Goal: Task Accomplishment & Management: Manage account settings

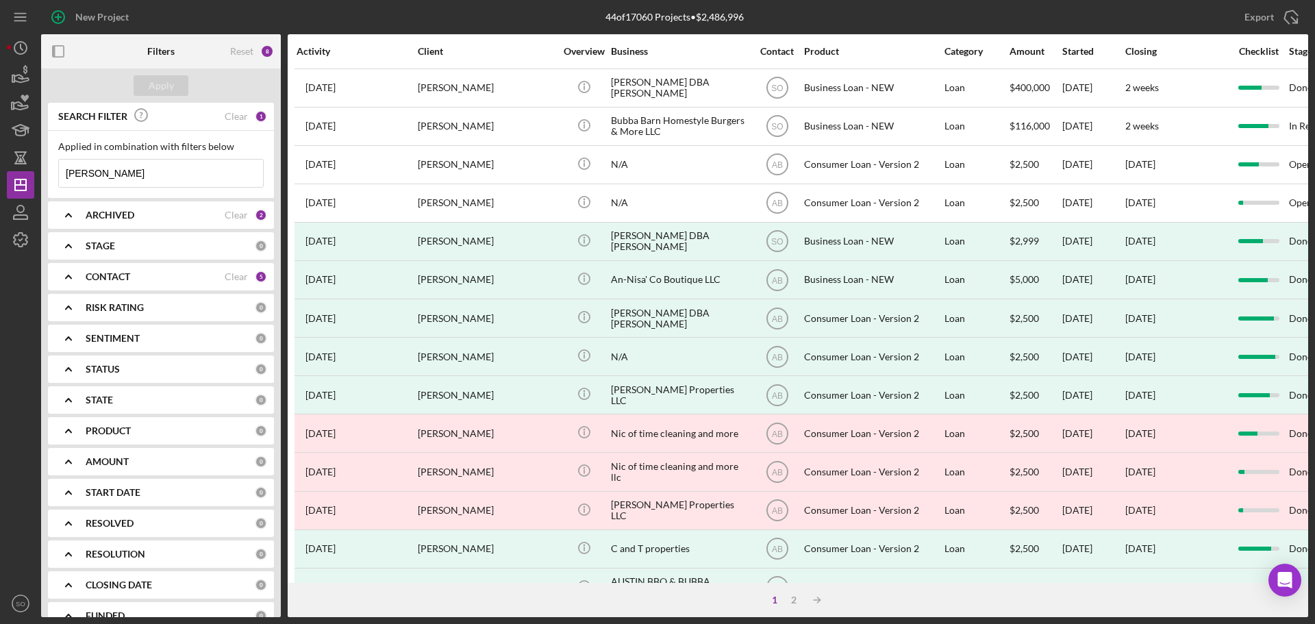
click at [175, 173] on input "[PERSON_NAME]" at bounding box center [161, 173] width 204 height 27
type input "m"
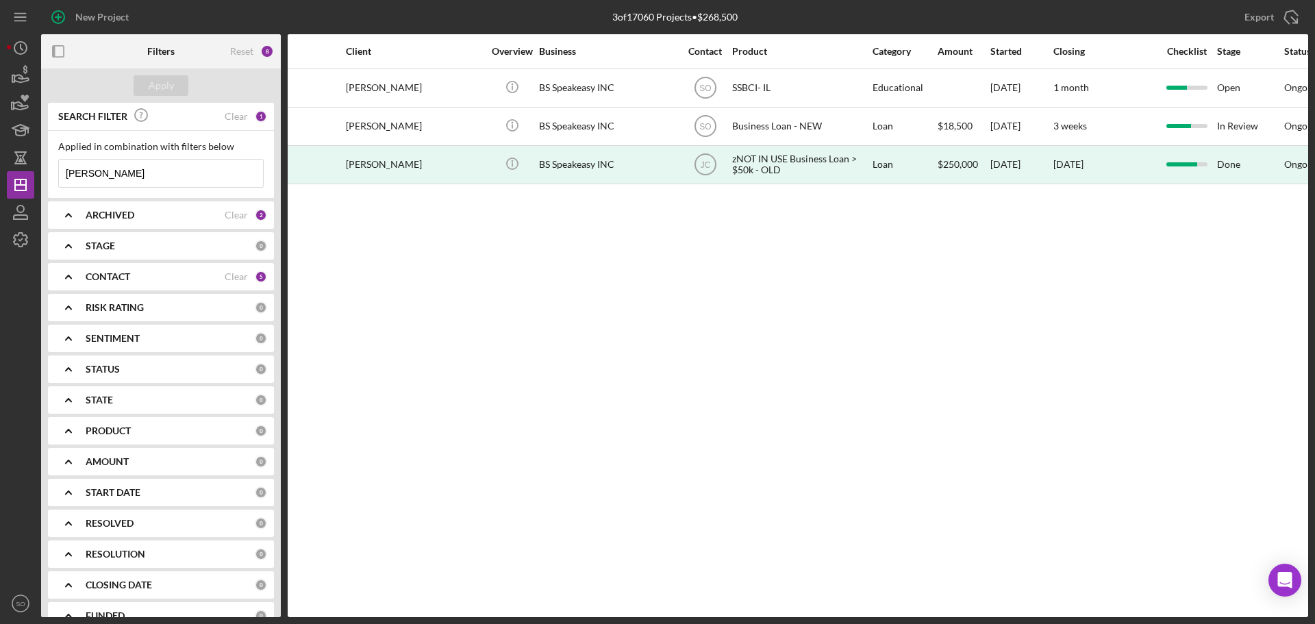
scroll to position [0, 77]
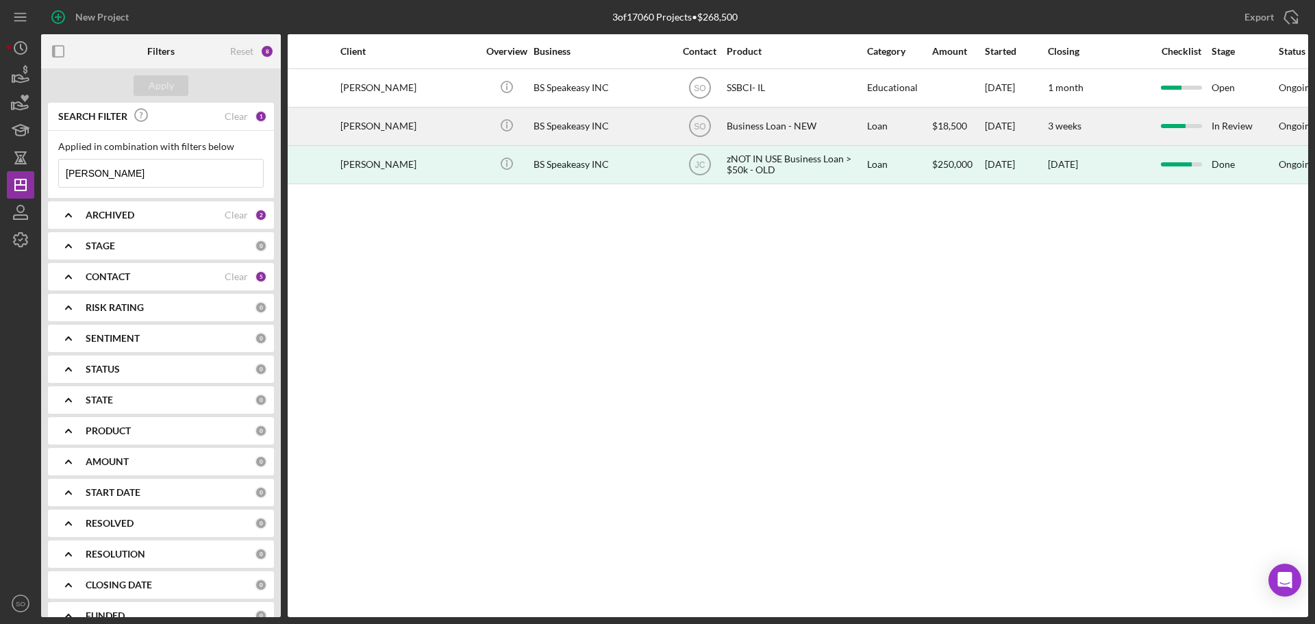
type input "[PERSON_NAME]"
click at [575, 120] on div "BS Speakeasy INC" at bounding box center [601, 126] width 137 height 36
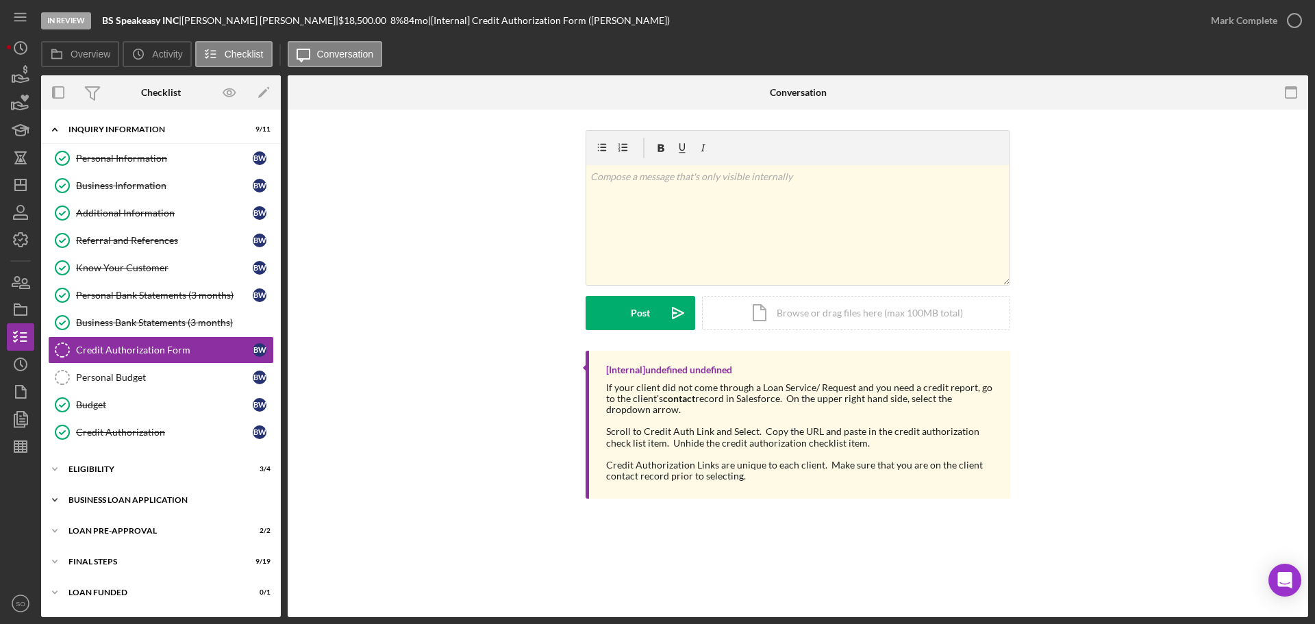
click at [111, 501] on div "BUSINESS LOAN APPLICATION" at bounding box center [165, 500] width 195 height 8
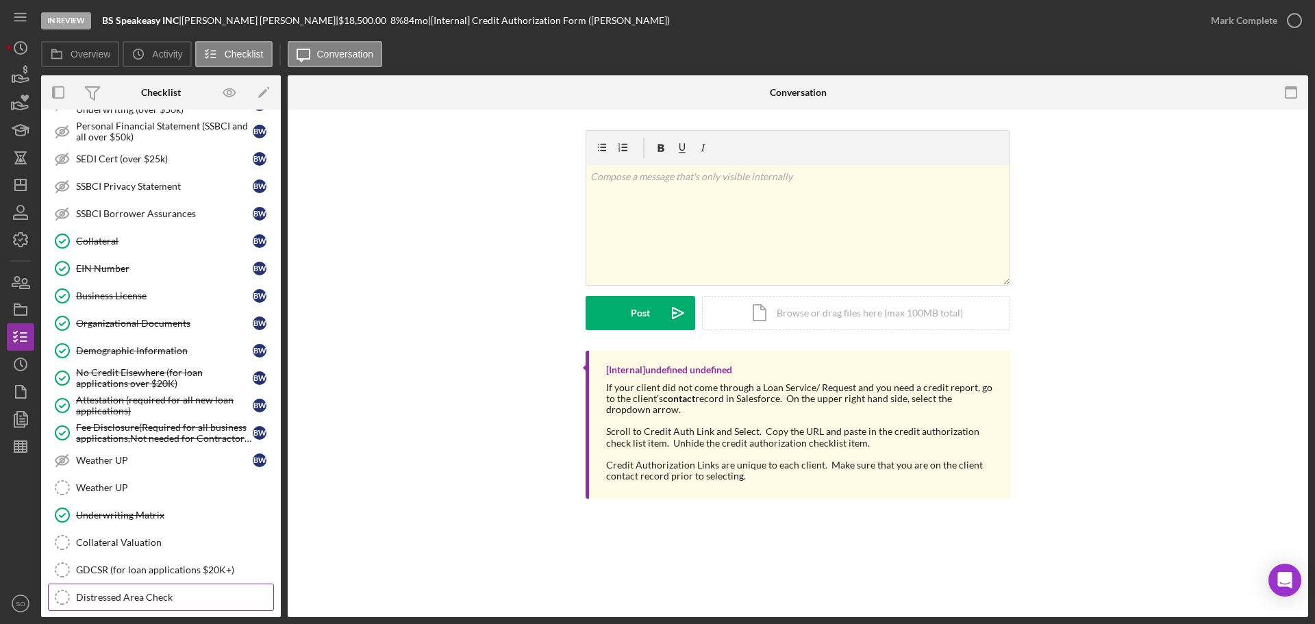
scroll to position [744, 0]
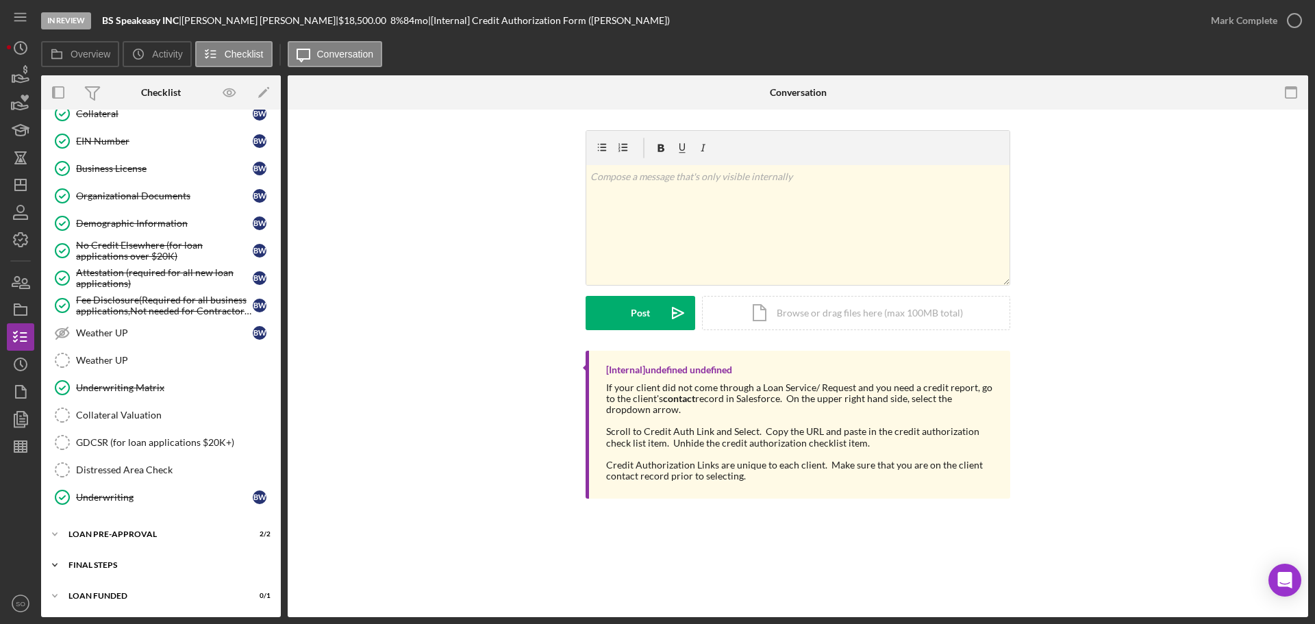
click at [117, 561] on div "FINAL STEPS" at bounding box center [165, 565] width 195 height 8
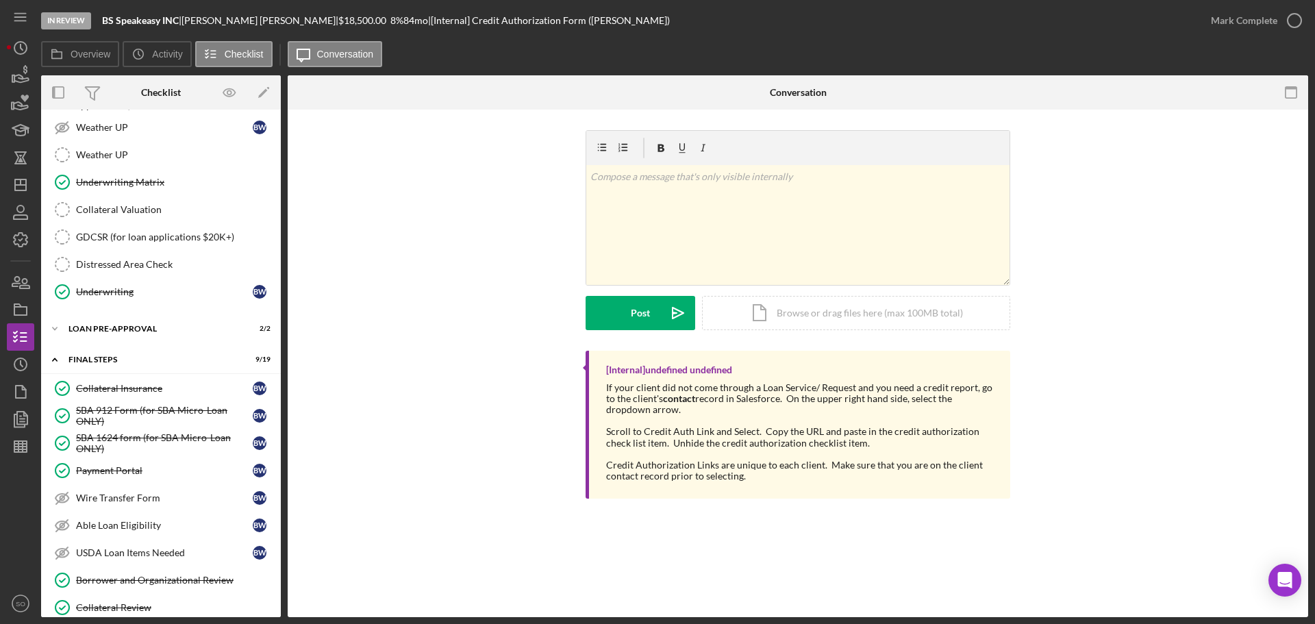
scroll to position [1086, 0]
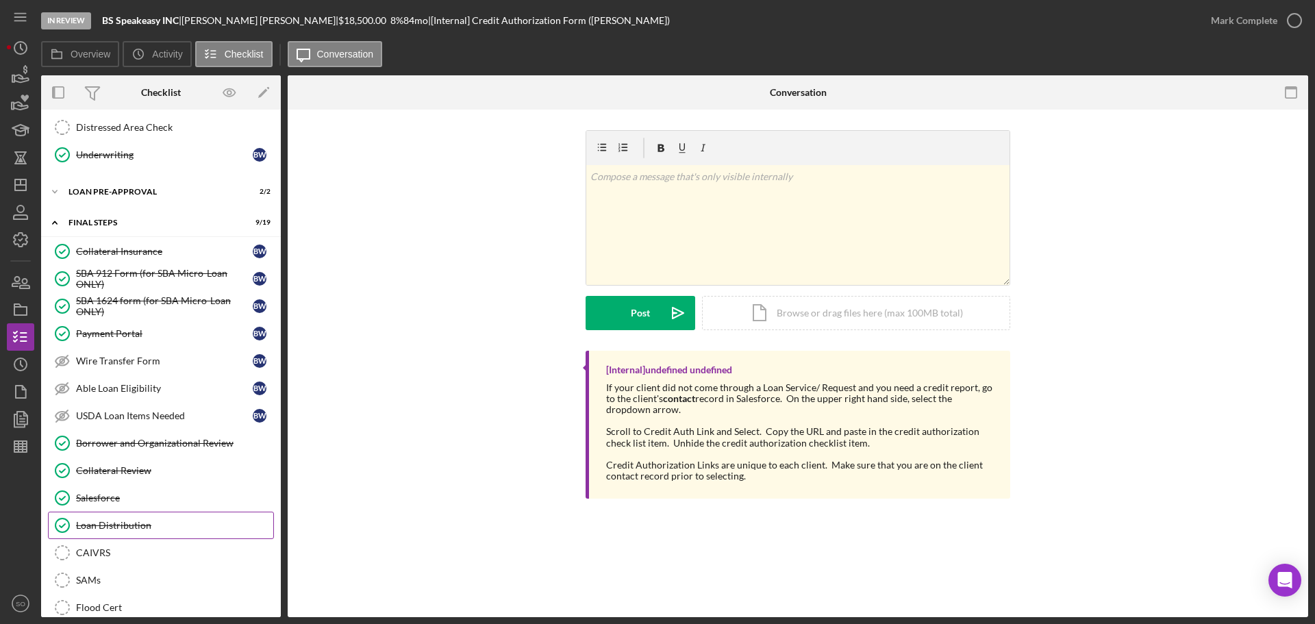
click at [117, 520] on div "Loan Distribution" at bounding box center [174, 525] width 197 height 11
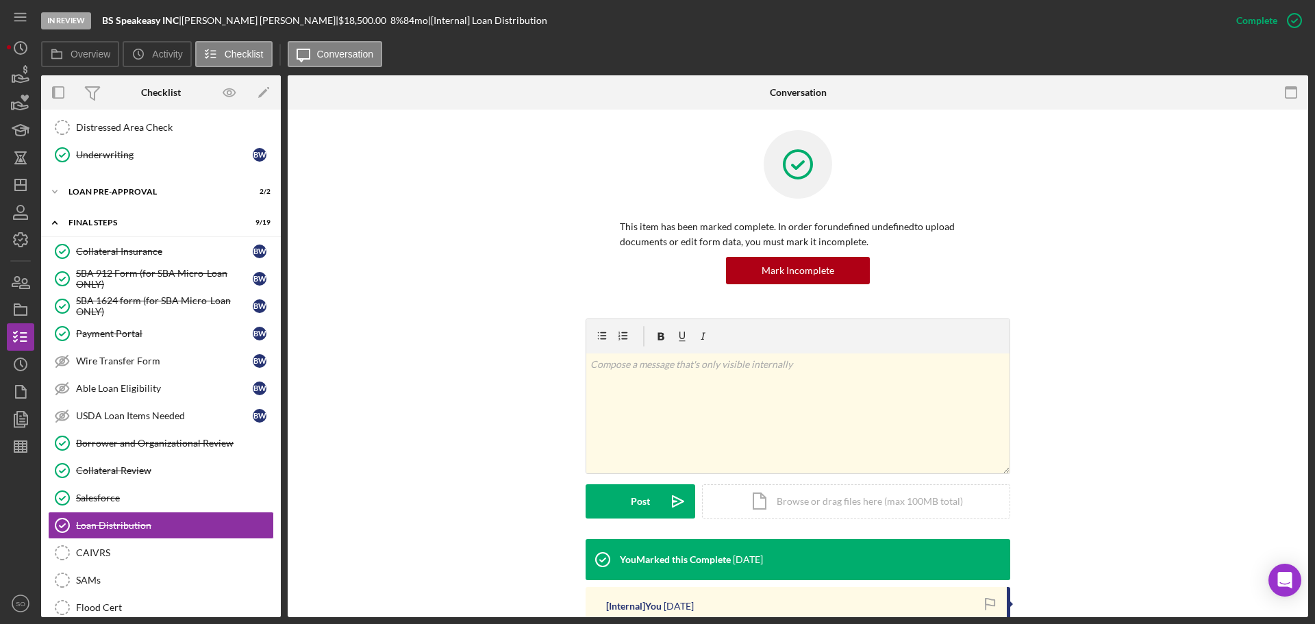
scroll to position [1272, 0]
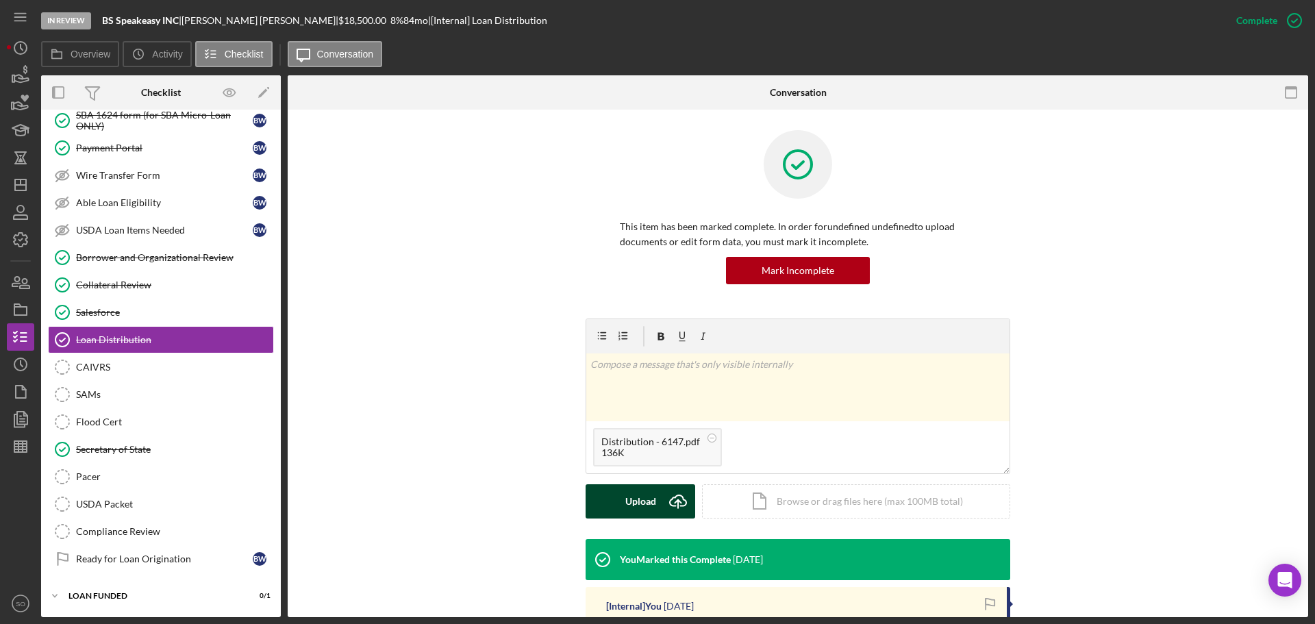
click at [630, 505] on div "Upload" at bounding box center [640, 501] width 31 height 34
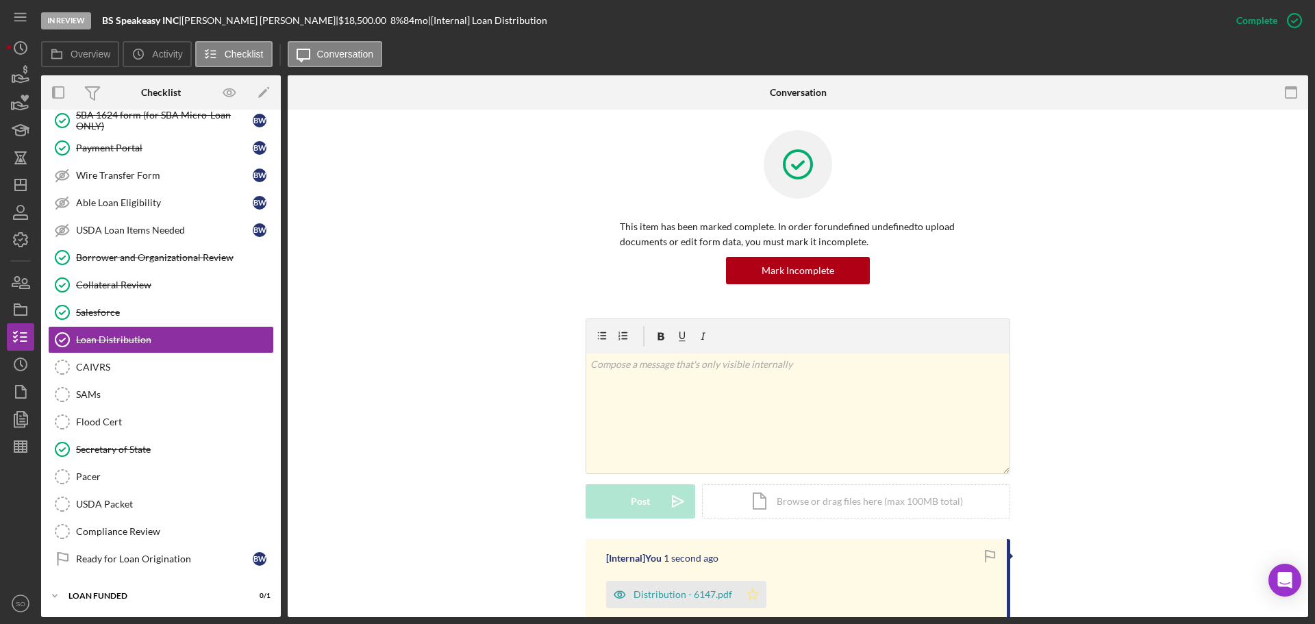
click at [748, 598] on icon "Icon/Star" at bounding box center [752, 594] width 27 height 27
click at [20, 199] on icon "button" at bounding box center [20, 212] width 34 height 34
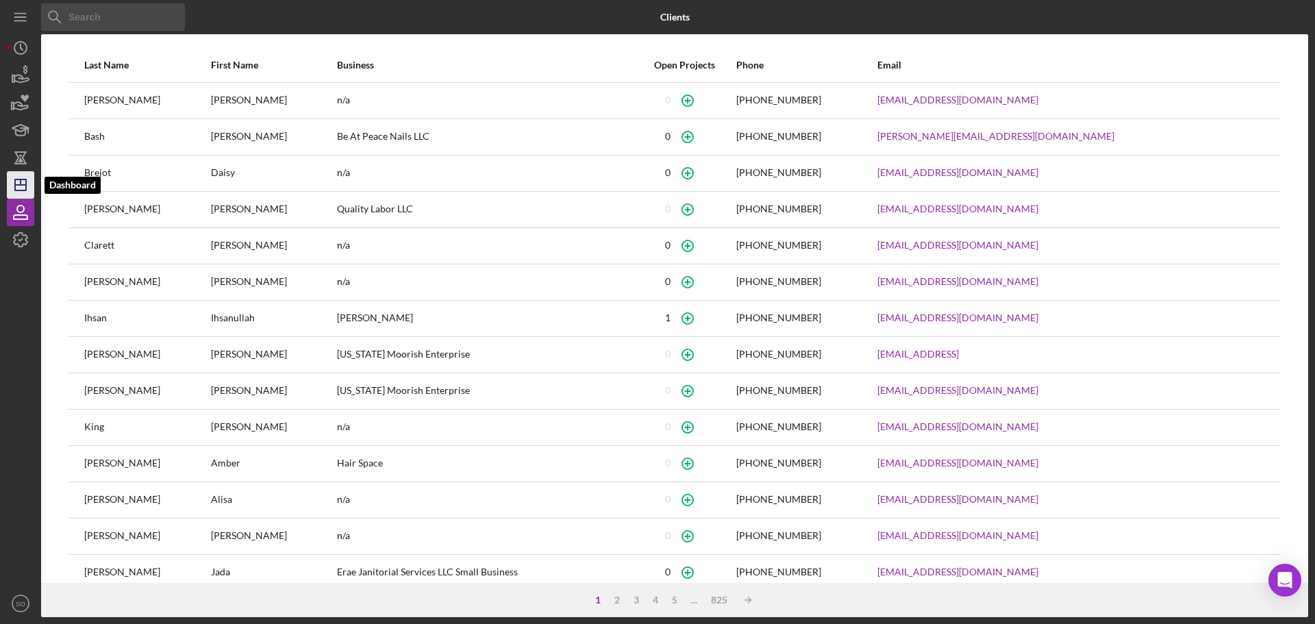
click at [20, 192] on icon "Icon/Dashboard" at bounding box center [20, 185] width 34 height 34
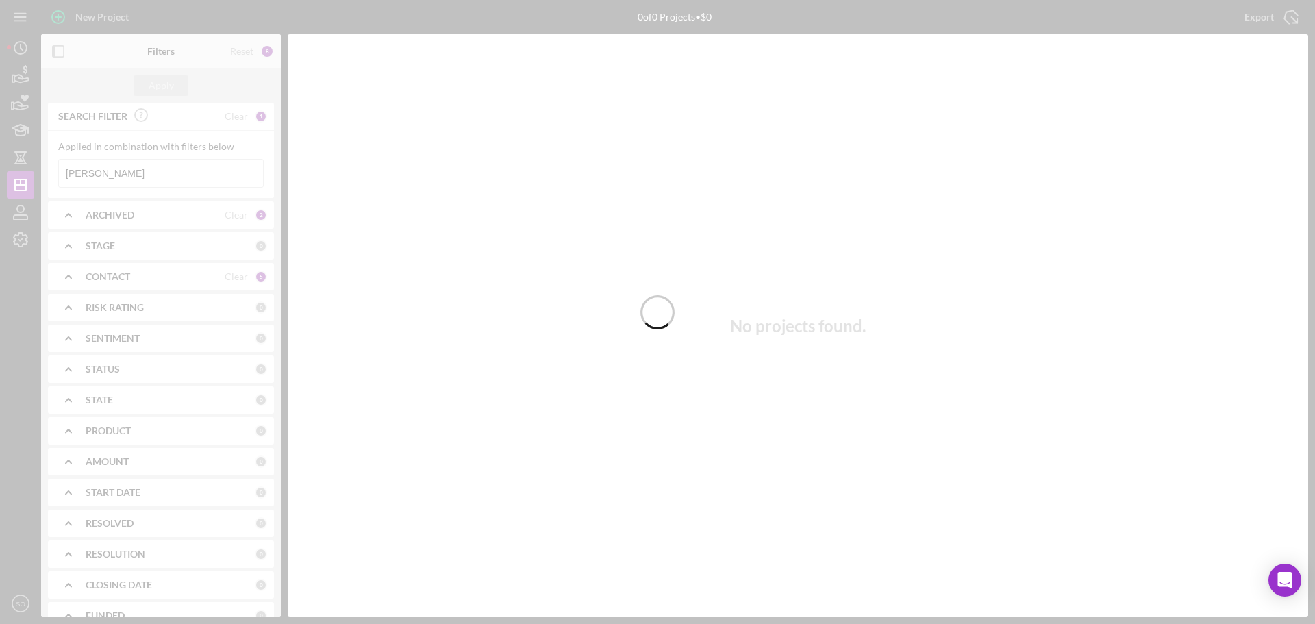
click at [116, 173] on div at bounding box center [657, 312] width 1315 height 624
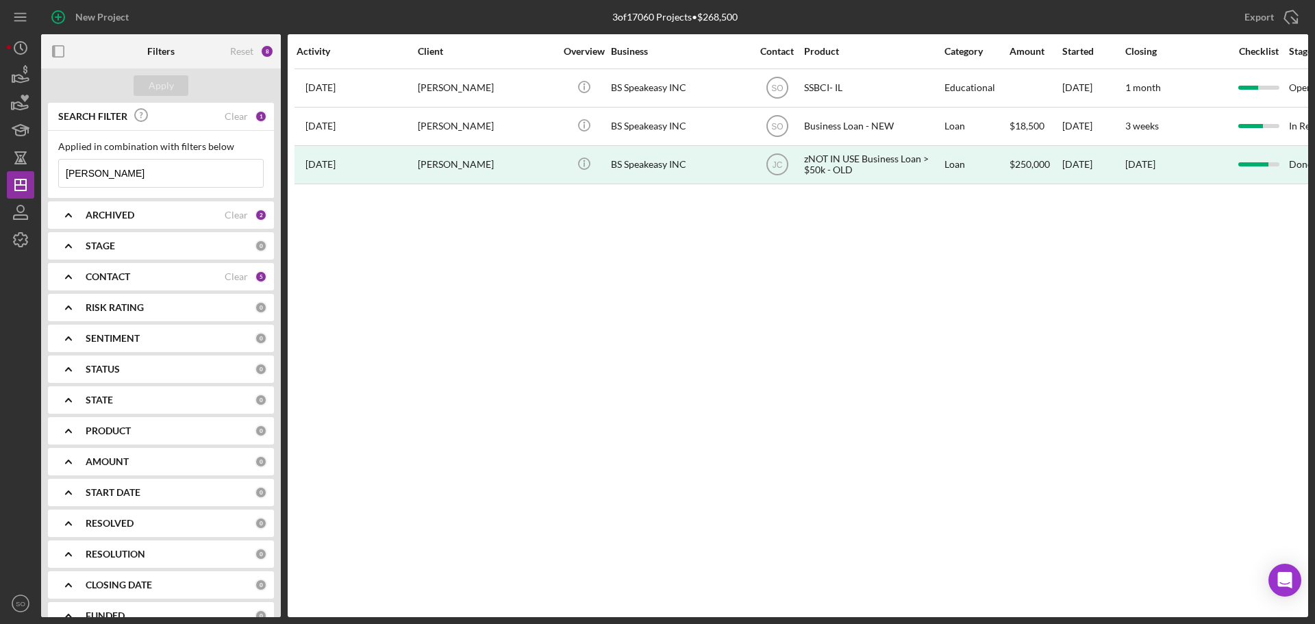
click at [116, 173] on input "[PERSON_NAME]" at bounding box center [161, 173] width 204 height 27
type input "w"
type input "[PERSON_NAME]"
click at [167, 82] on div "Apply" at bounding box center [161, 85] width 25 height 21
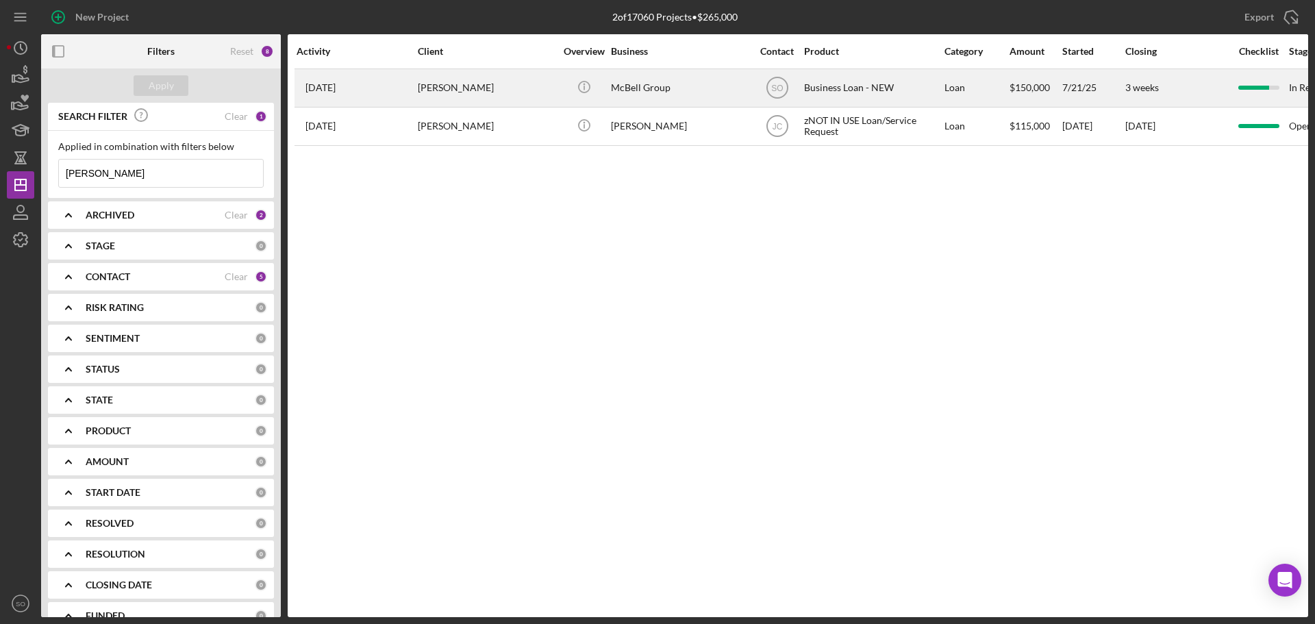
click at [489, 92] on div "[PERSON_NAME]" at bounding box center [486, 88] width 137 height 36
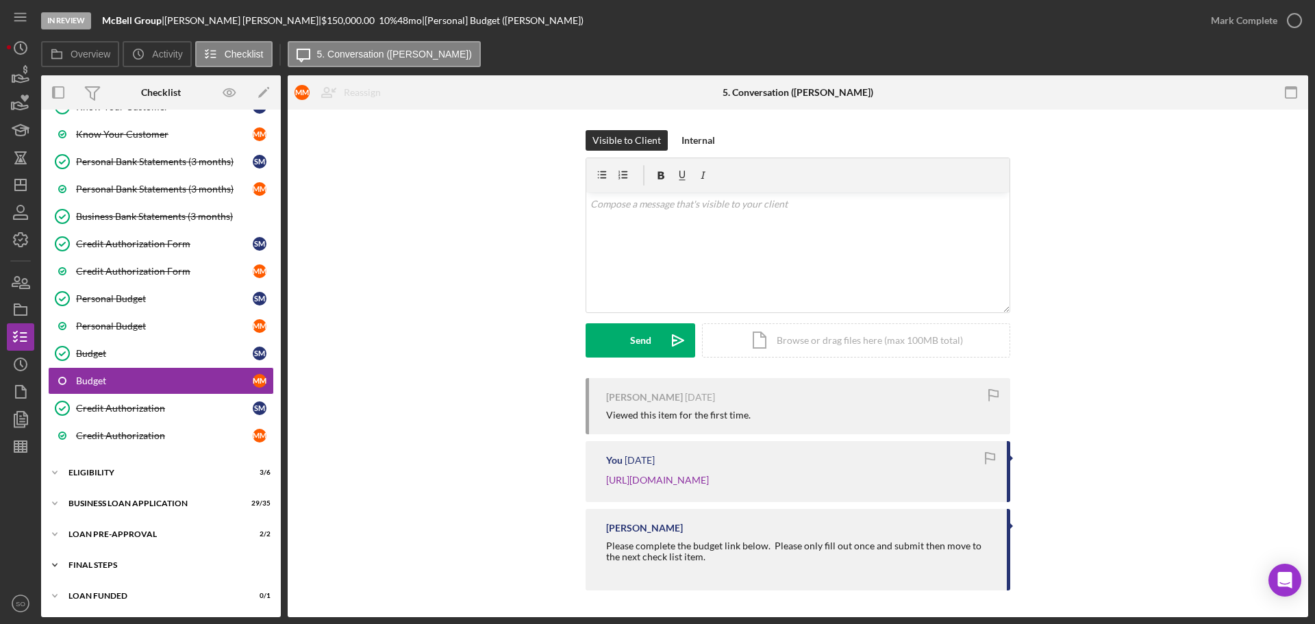
click at [87, 568] on div "FINAL STEPS" at bounding box center [165, 565] width 195 height 8
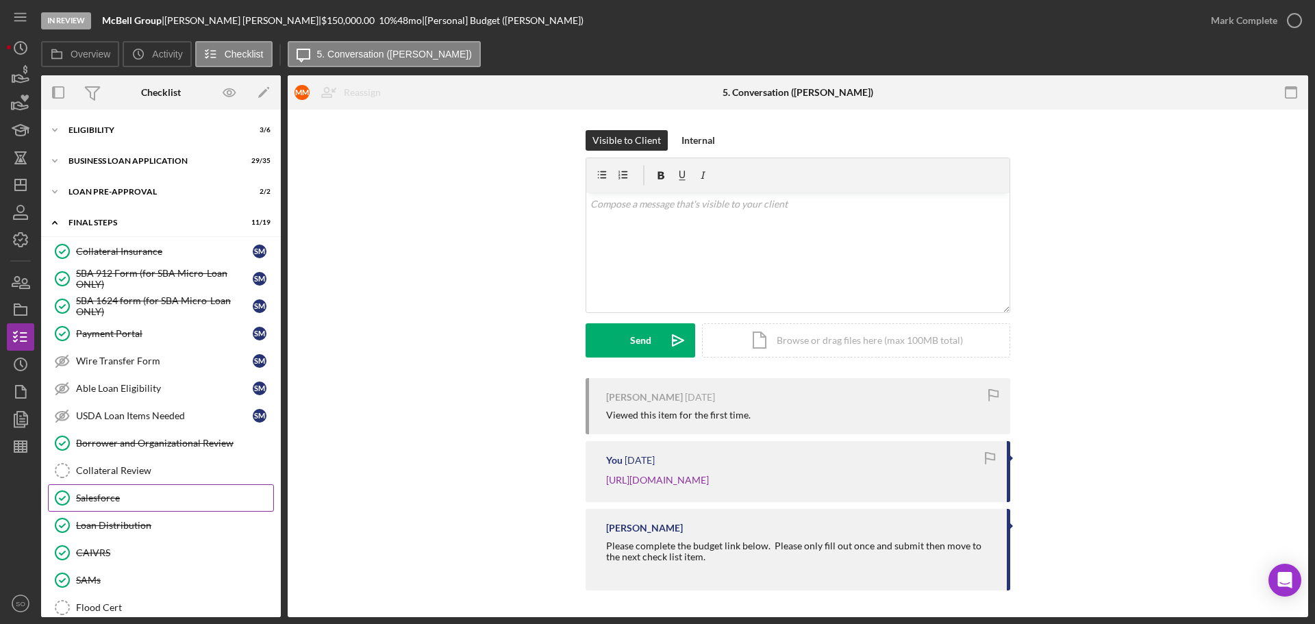
drag, startPoint x: 110, startPoint y: 520, endPoint x: 48, endPoint y: 501, distance: 65.0
click at [110, 520] on div "Loan Distribution" at bounding box center [174, 525] width 197 height 11
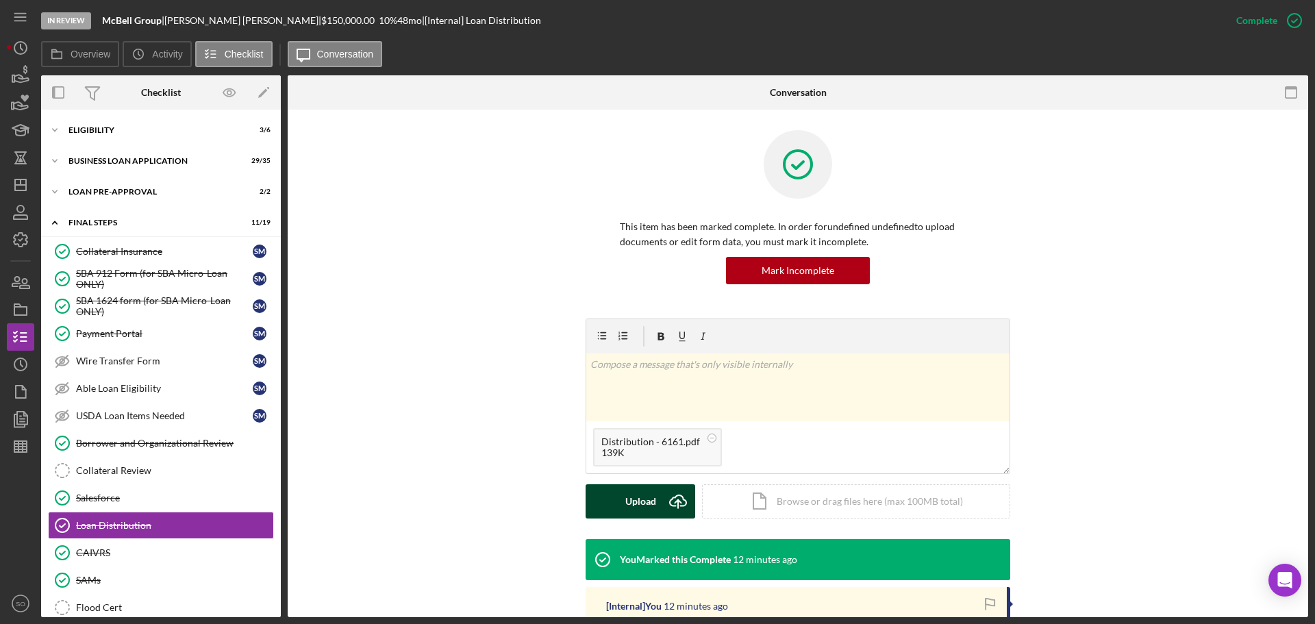
click at [640, 496] on div "Upload" at bounding box center [640, 501] width 31 height 34
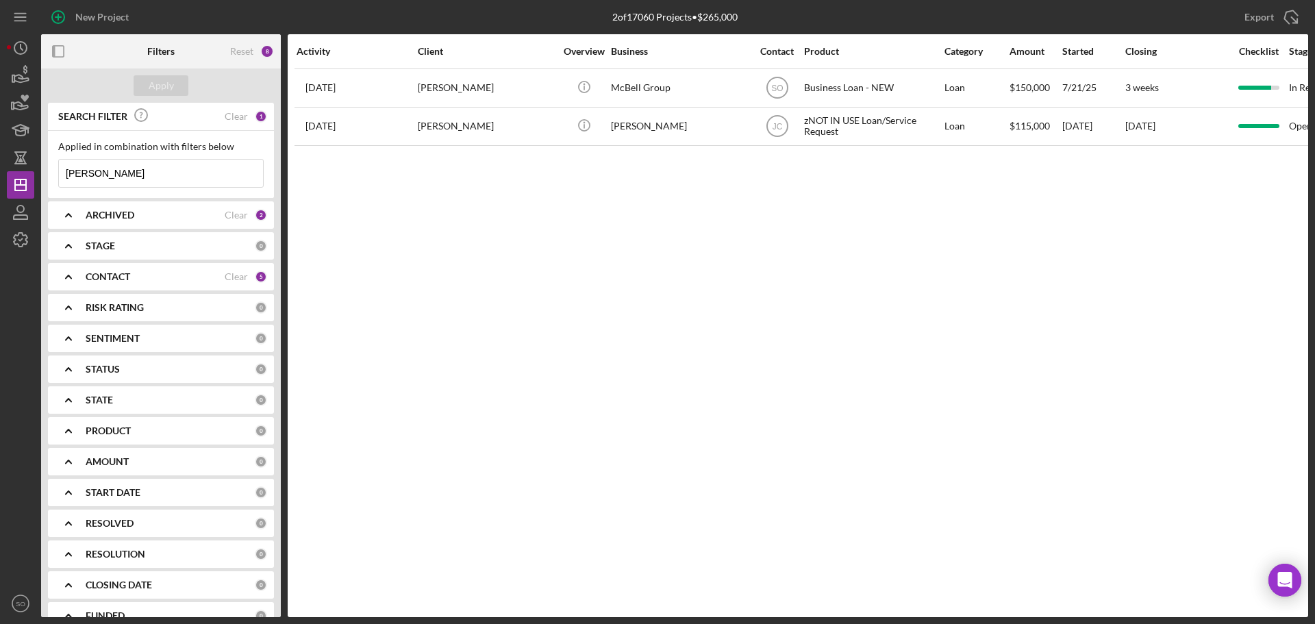
drag, startPoint x: 148, startPoint y: 177, endPoint x: 39, endPoint y: 167, distance: 109.3
click at [39, 167] on div "New Project 2 of 17060 Projects • $265,000 [PERSON_NAME] Export Icon/Export Fil…" at bounding box center [657, 308] width 1301 height 617
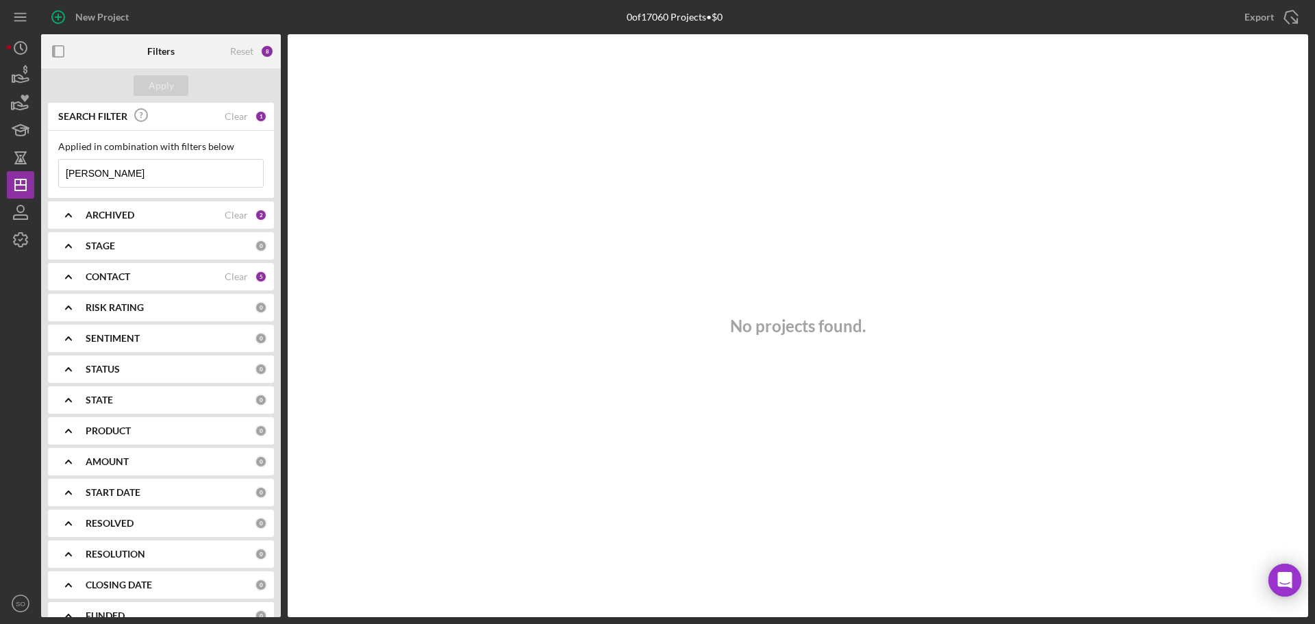
click at [124, 175] on input "[PERSON_NAME]" at bounding box center [161, 173] width 204 height 27
click at [70, 171] on input "[PERSON_NAME]" at bounding box center [161, 173] width 204 height 27
type input "crutcher"
click at [153, 89] on div "Apply" at bounding box center [161, 85] width 25 height 21
click at [126, 277] on b "CONTACT" at bounding box center [108, 276] width 45 height 11
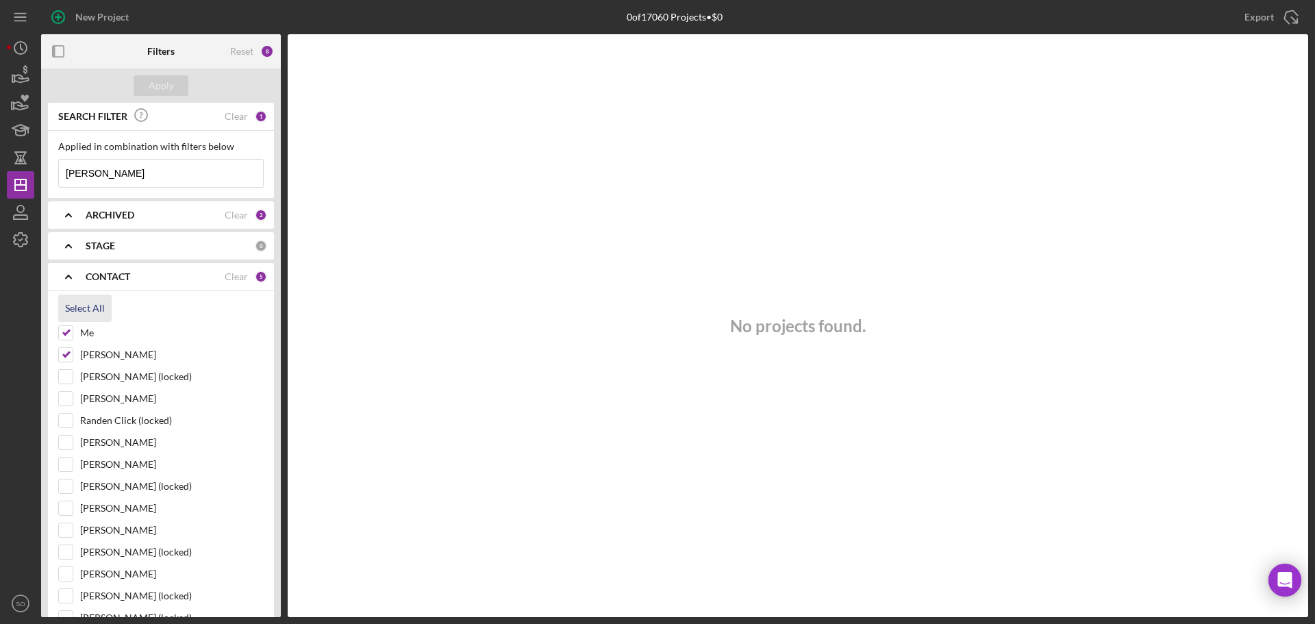
click at [92, 304] on div "Select All" at bounding box center [85, 307] width 40 height 27
checkbox input "true"
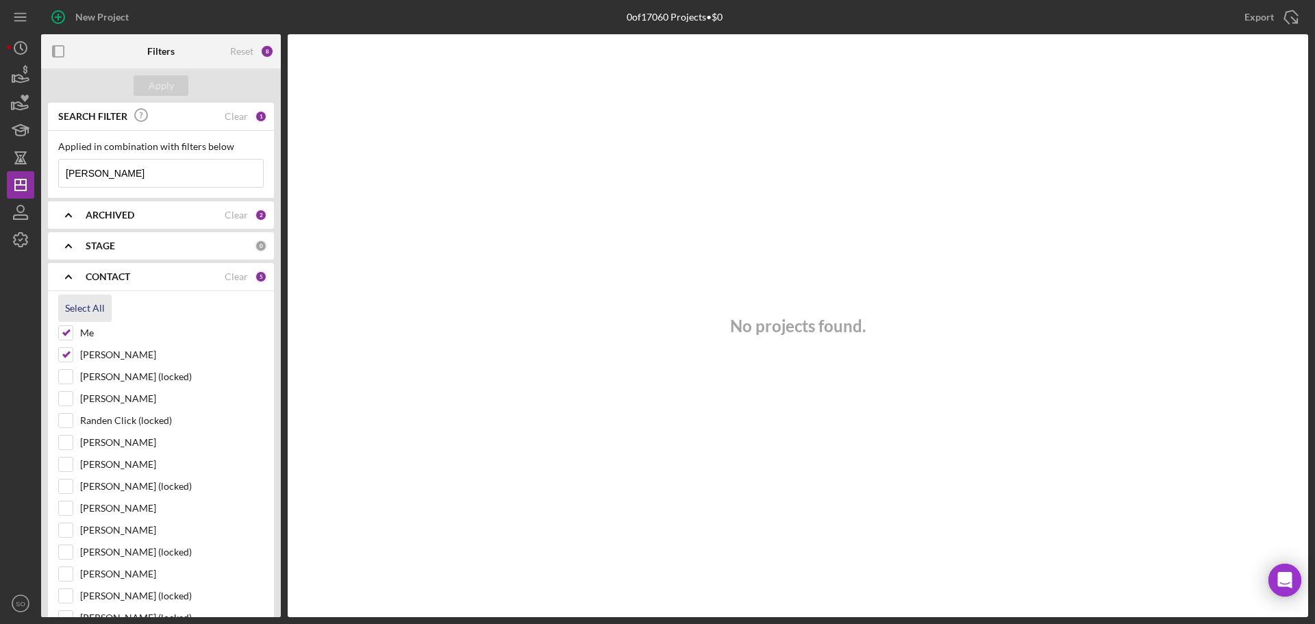
checkbox input "true"
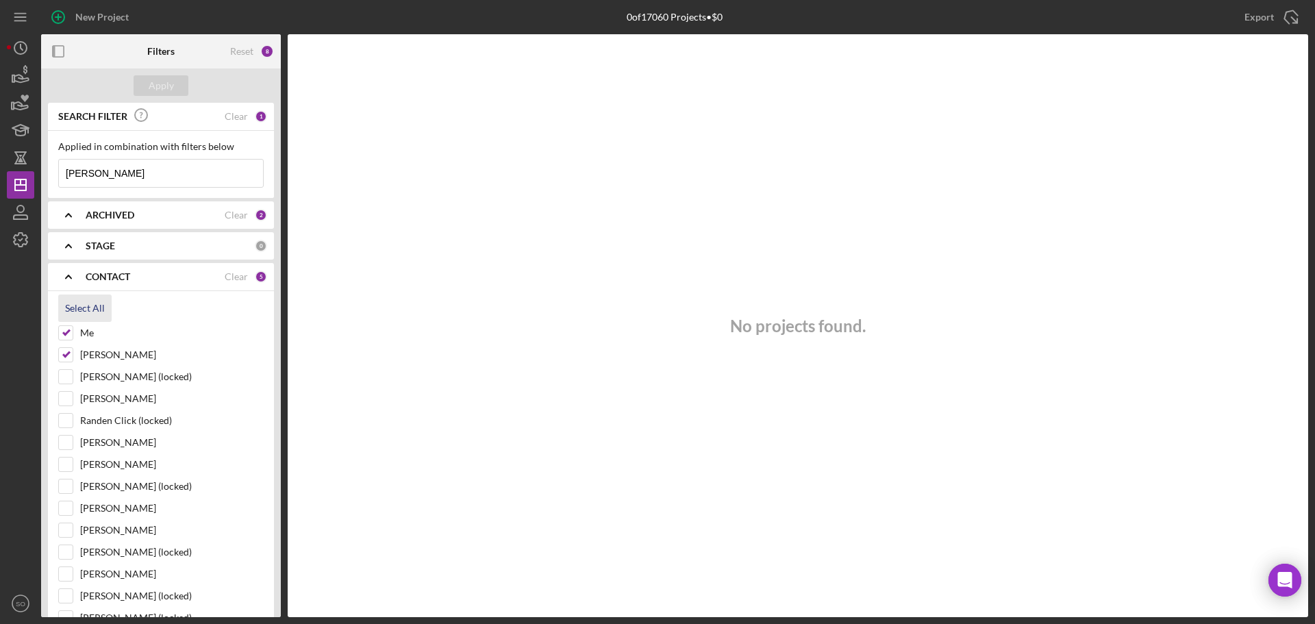
checkbox input "true"
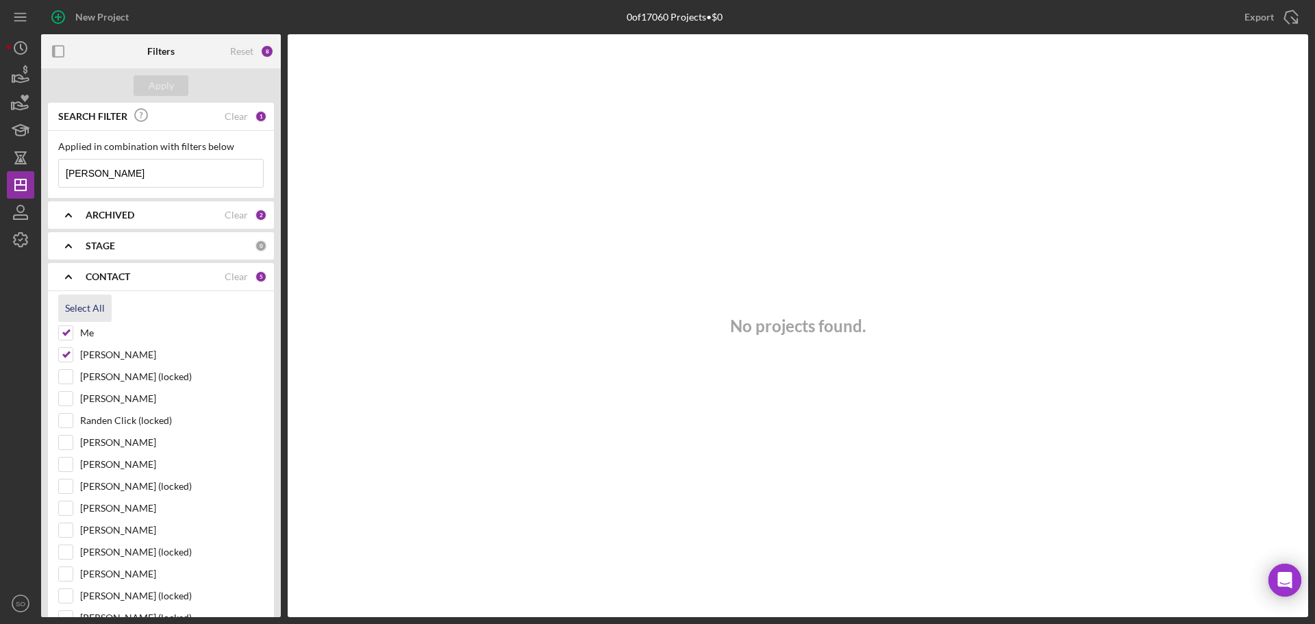
checkbox input "true"
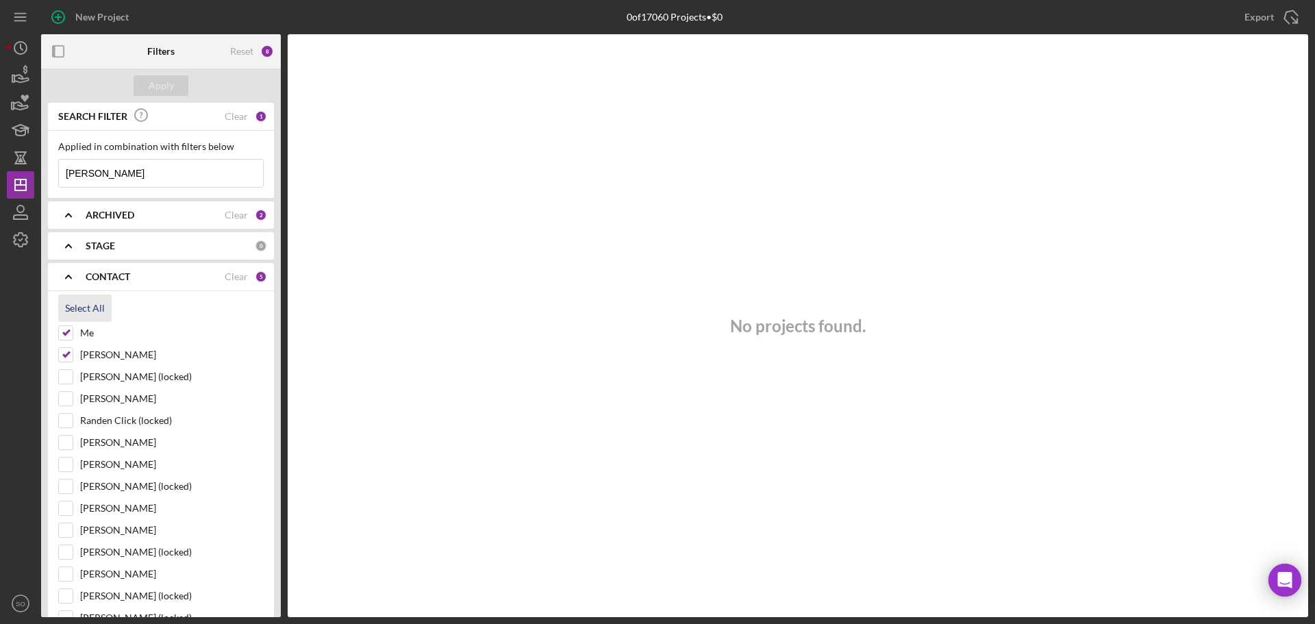
checkbox input "true"
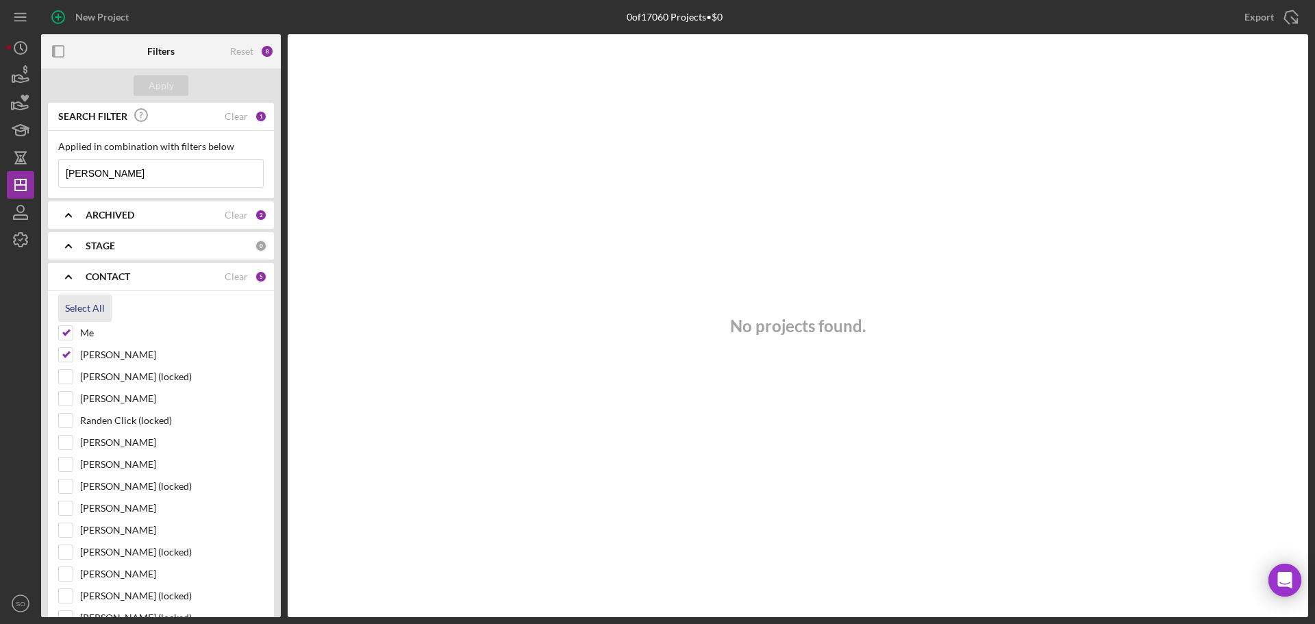
checkbox input "true"
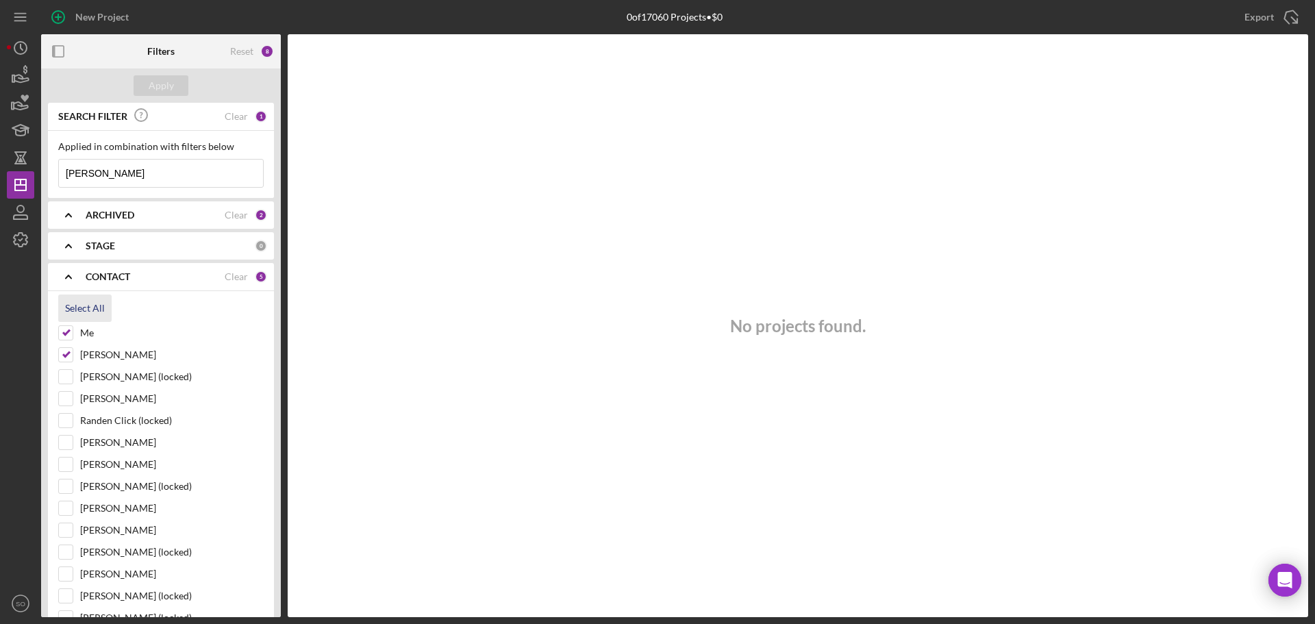
checkbox input "true"
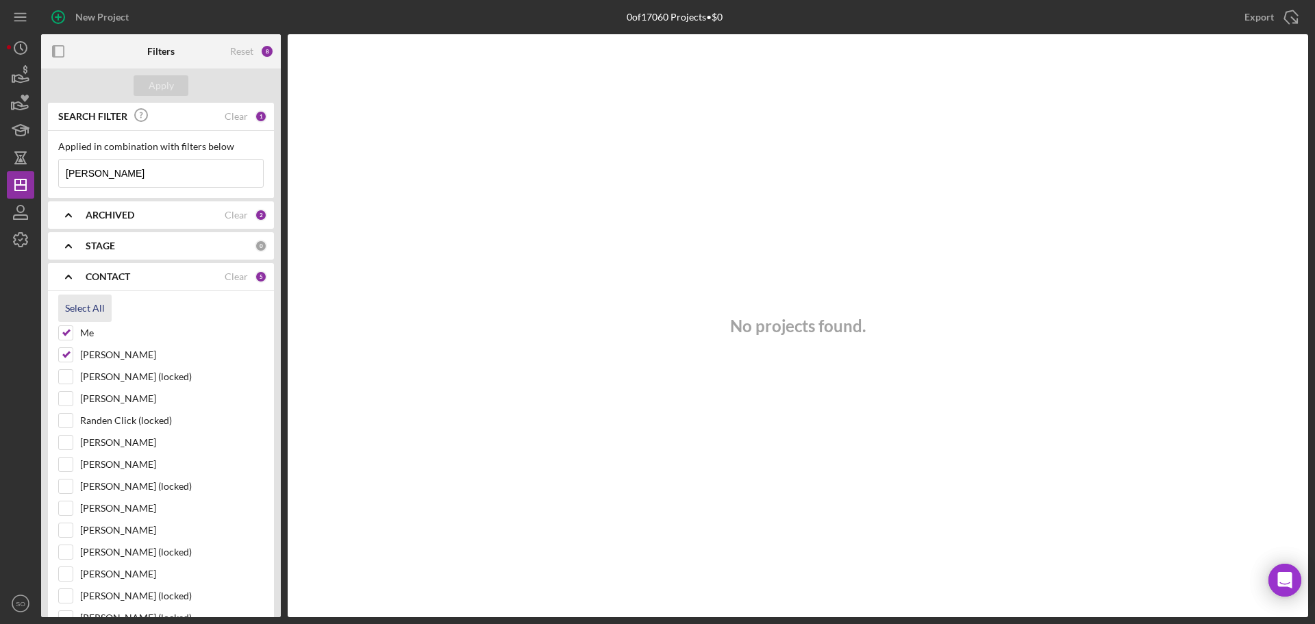
checkbox input "true"
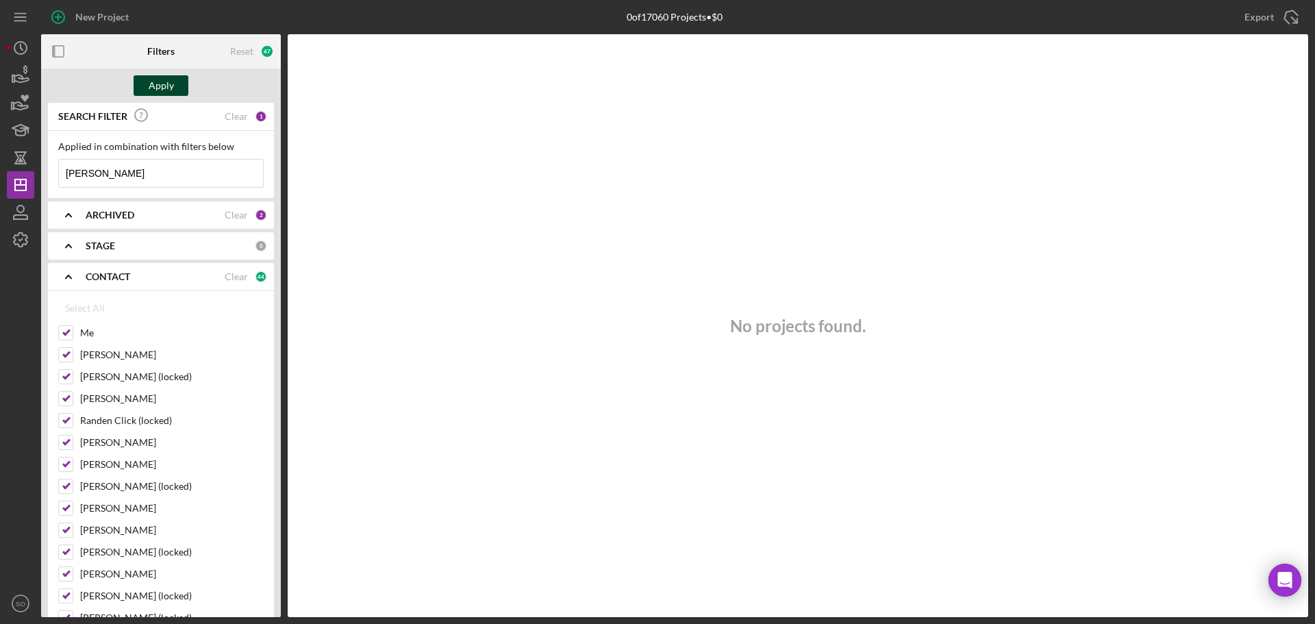
click at [169, 88] on div "Apply" at bounding box center [161, 85] width 25 height 21
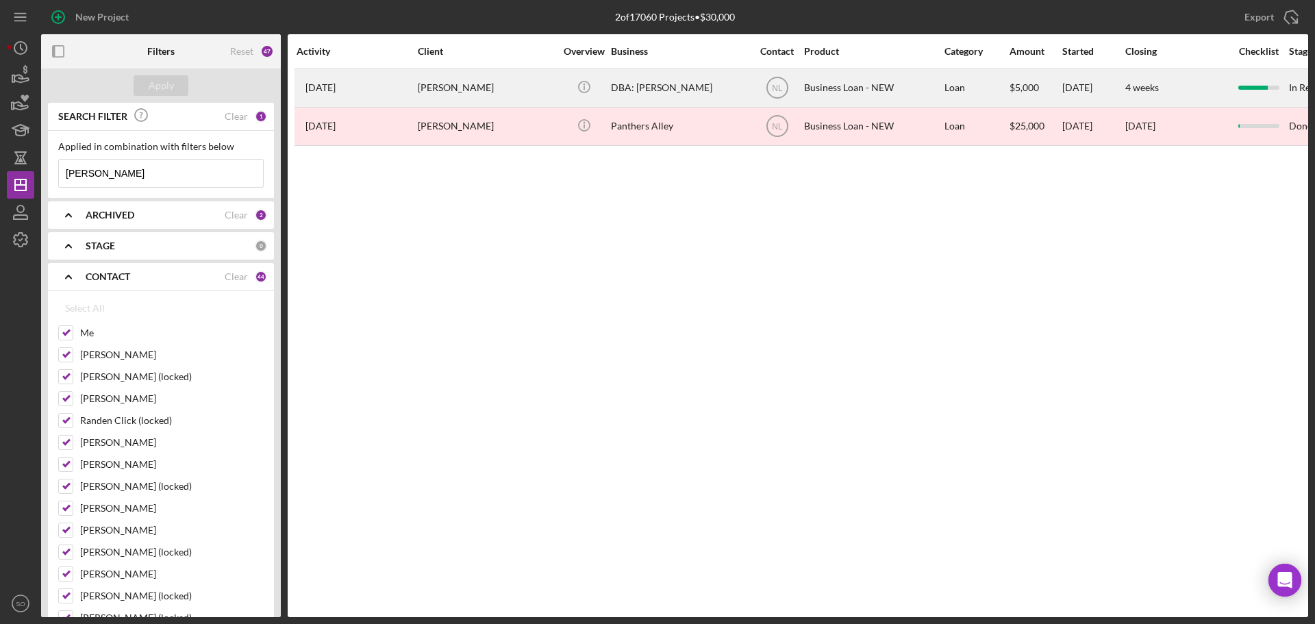
click at [458, 99] on div "Darnell Crutcher" at bounding box center [486, 88] width 137 height 36
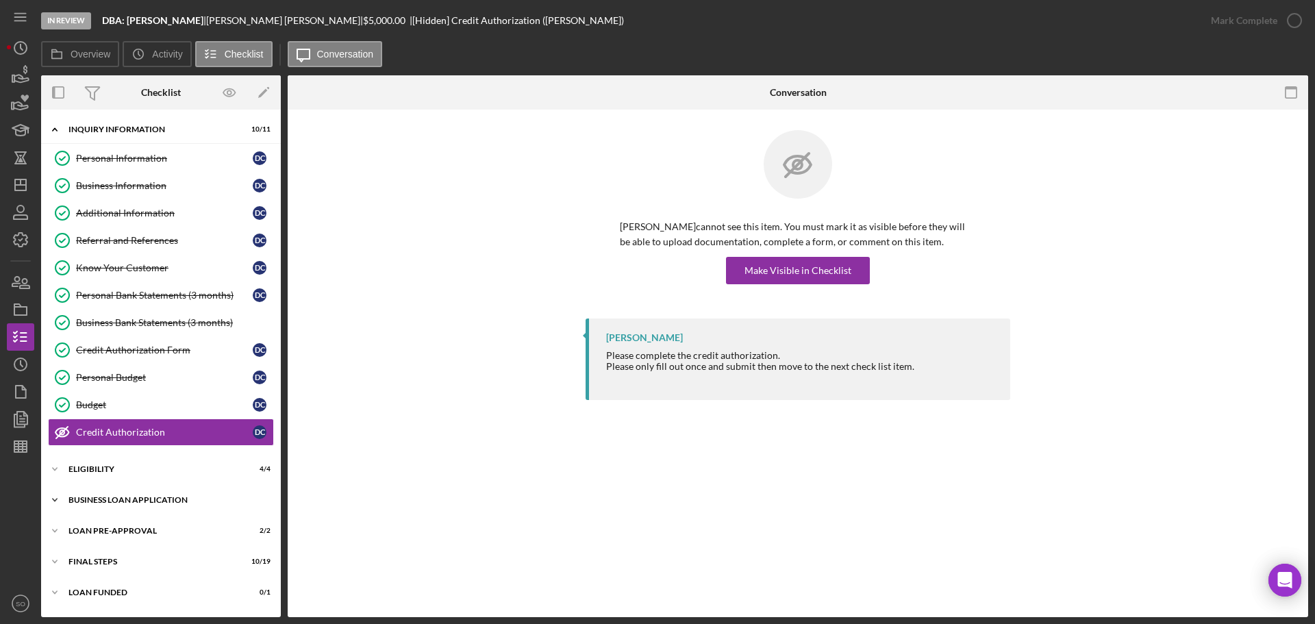
click at [129, 487] on div "Icon/Expander BUSINESS LOAN APPLICATION 20 / 27" at bounding box center [161, 499] width 240 height 27
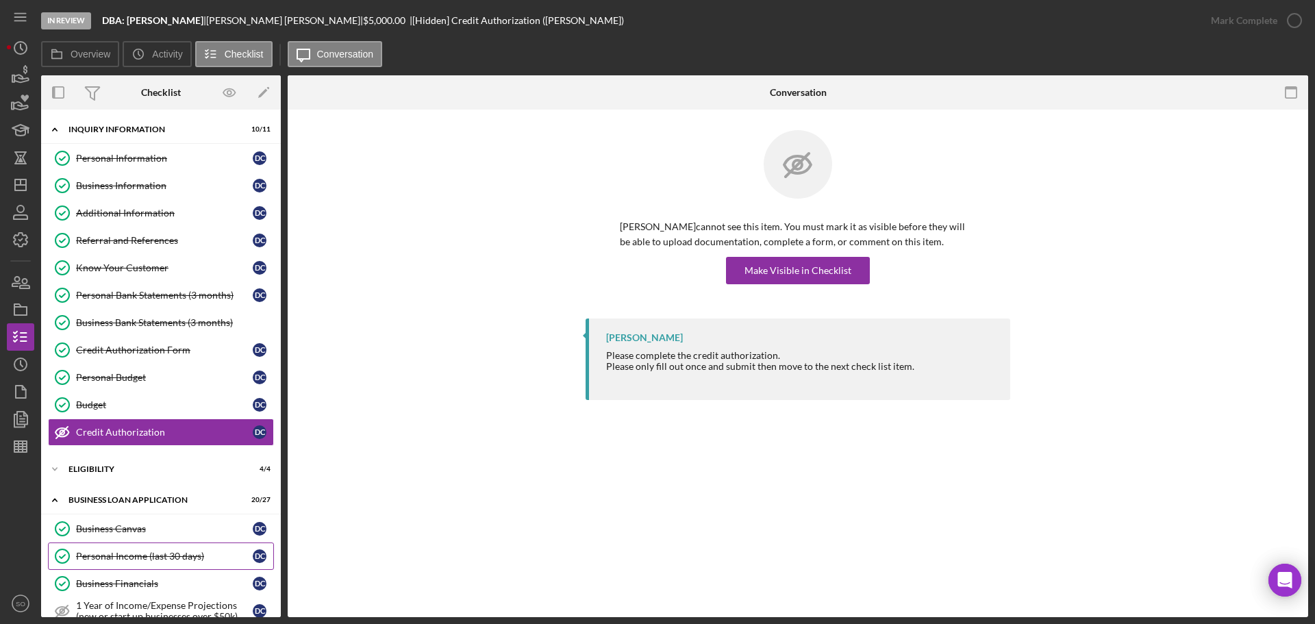
scroll to position [137, 0]
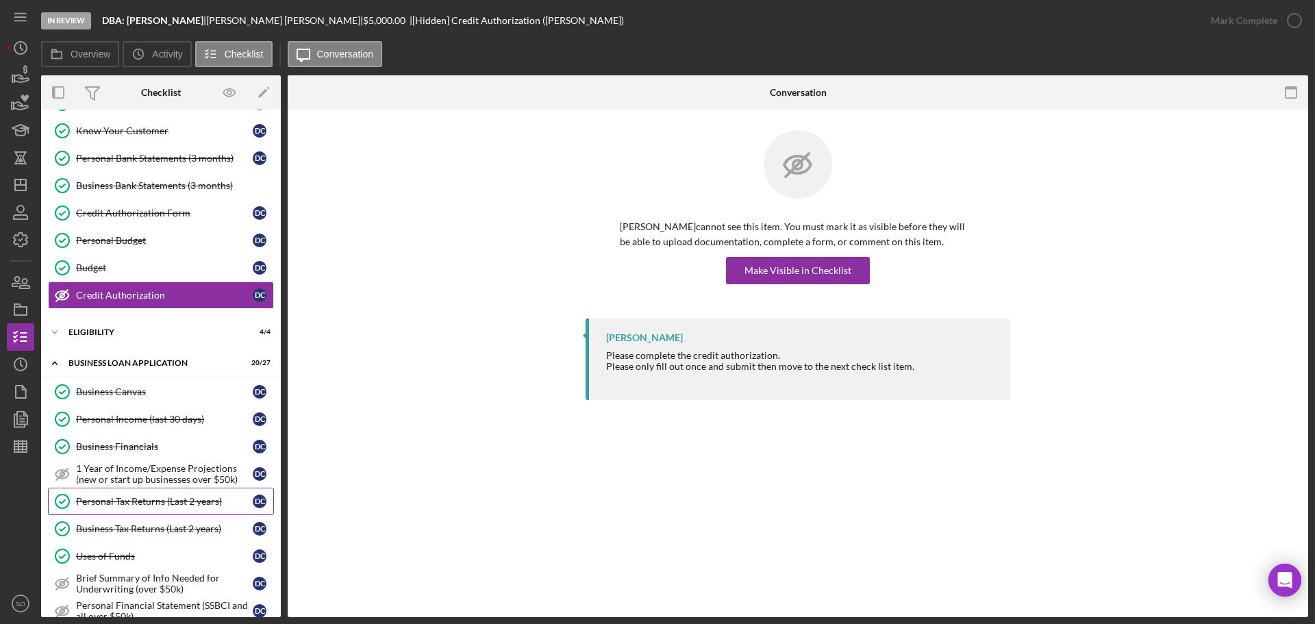
click at [118, 493] on link "Personal Tax Returns (Last 2 years) Personal Tax Returns (Last 2 years) D C" at bounding box center [161, 501] width 226 height 27
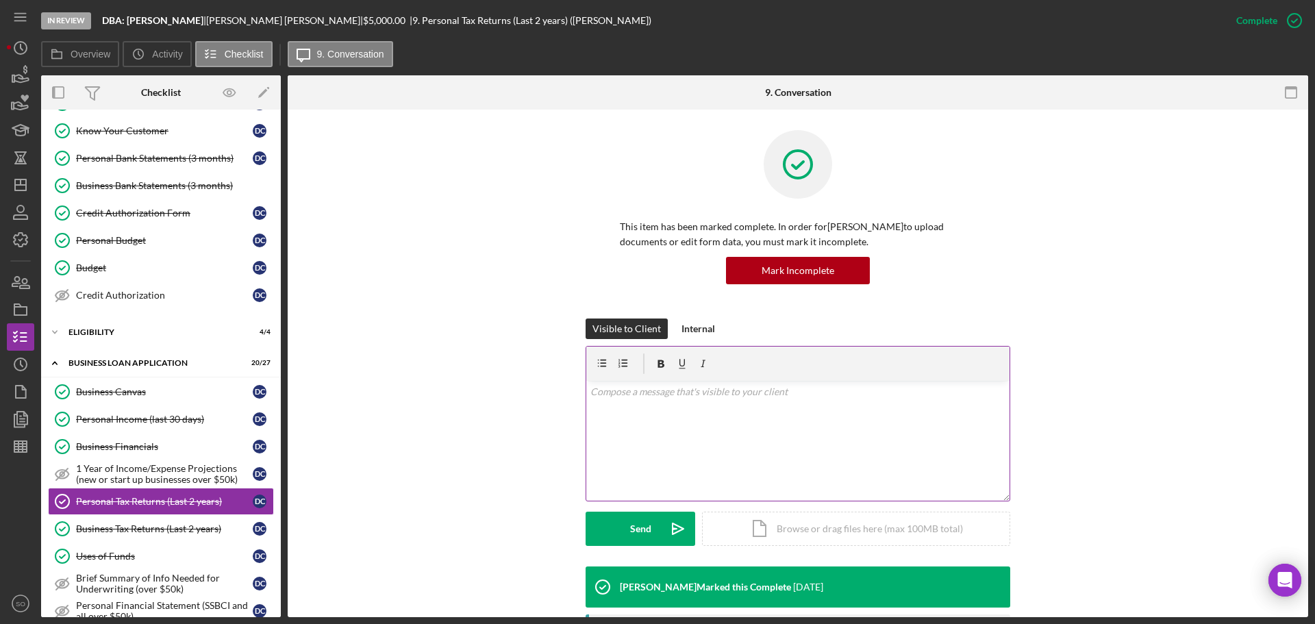
scroll to position [274, 0]
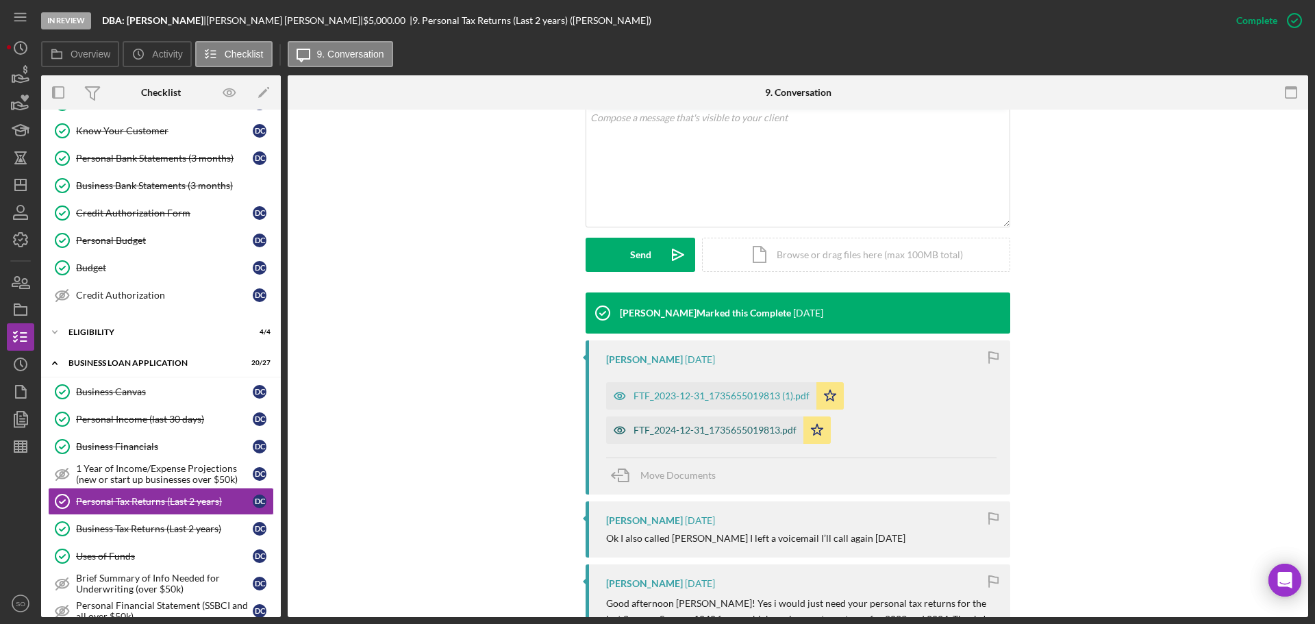
click at [699, 432] on div "FTF_2024-12-31_1735655019813.pdf" at bounding box center [714, 430] width 163 height 11
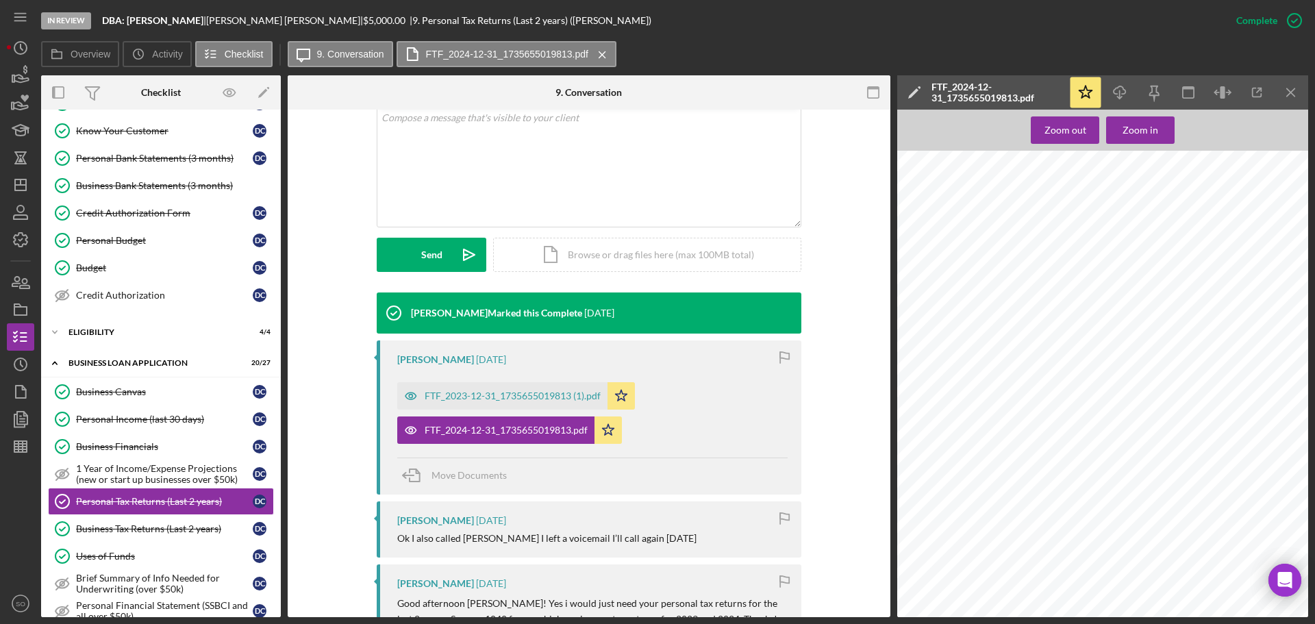
scroll to position [0, 0]
click at [504, 397] on div "FTF_2023-12-31_1735655019813 (1).pdf" at bounding box center [513, 395] width 176 height 11
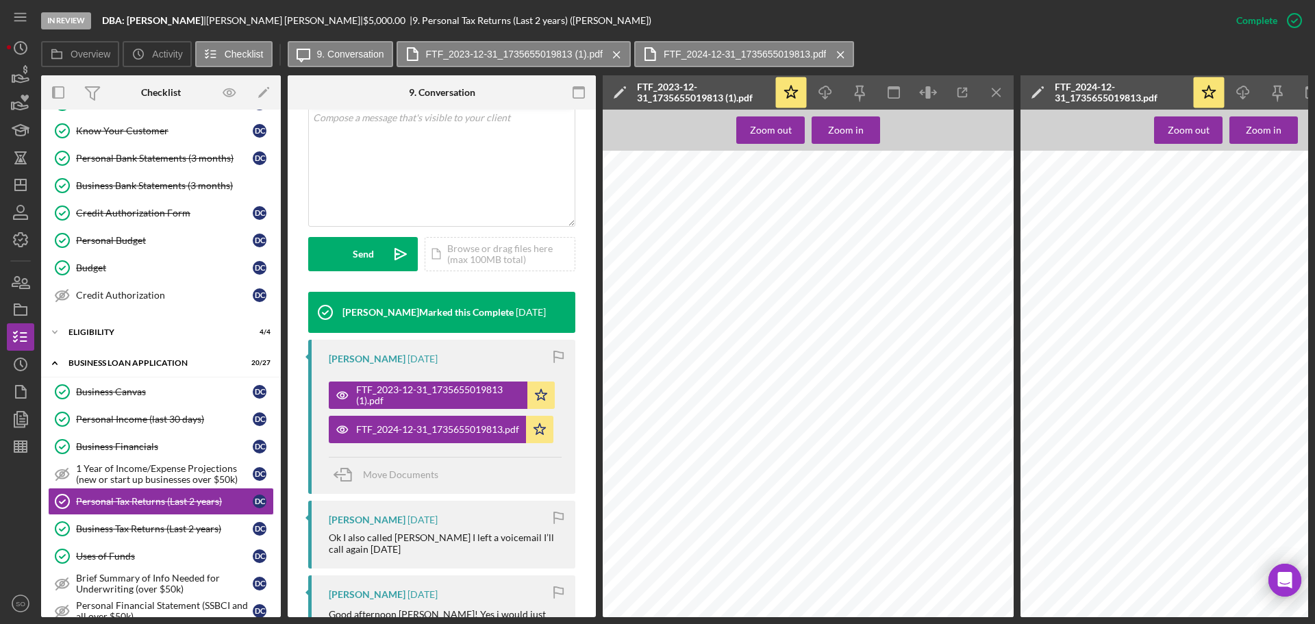
scroll to position [3013, 0]
drag, startPoint x: 131, startPoint y: 523, endPoint x: 588, endPoint y: 416, distance: 469.1
click at [131, 523] on div "Business Tax Returns (Last 2 years)" at bounding box center [164, 528] width 177 height 11
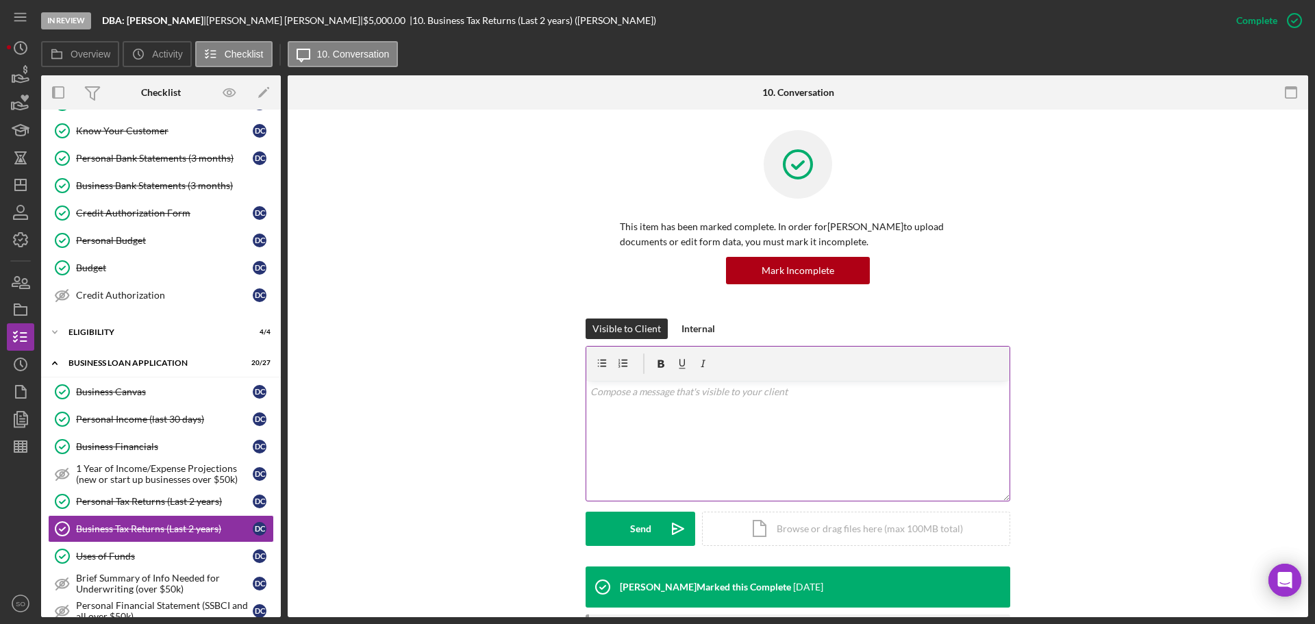
scroll to position [169, 0]
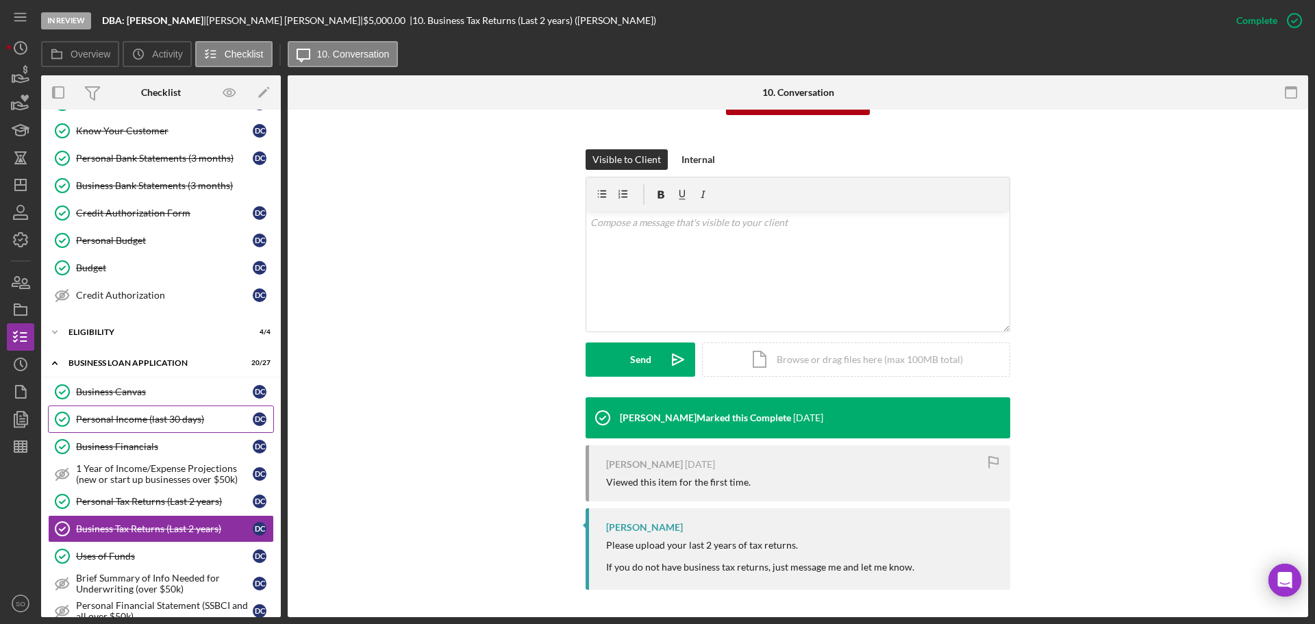
click at [112, 429] on link "Personal Income (last 30 days) Personal Income (last 30 days) D C" at bounding box center [161, 418] width 226 height 27
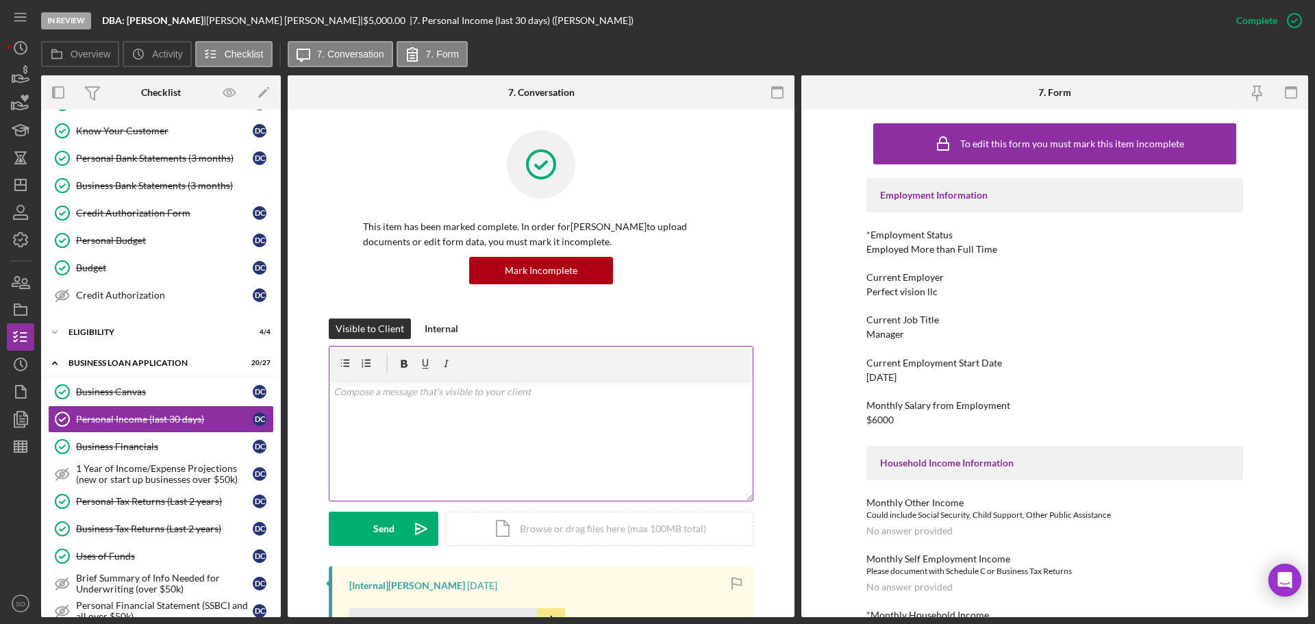
scroll to position [205, 0]
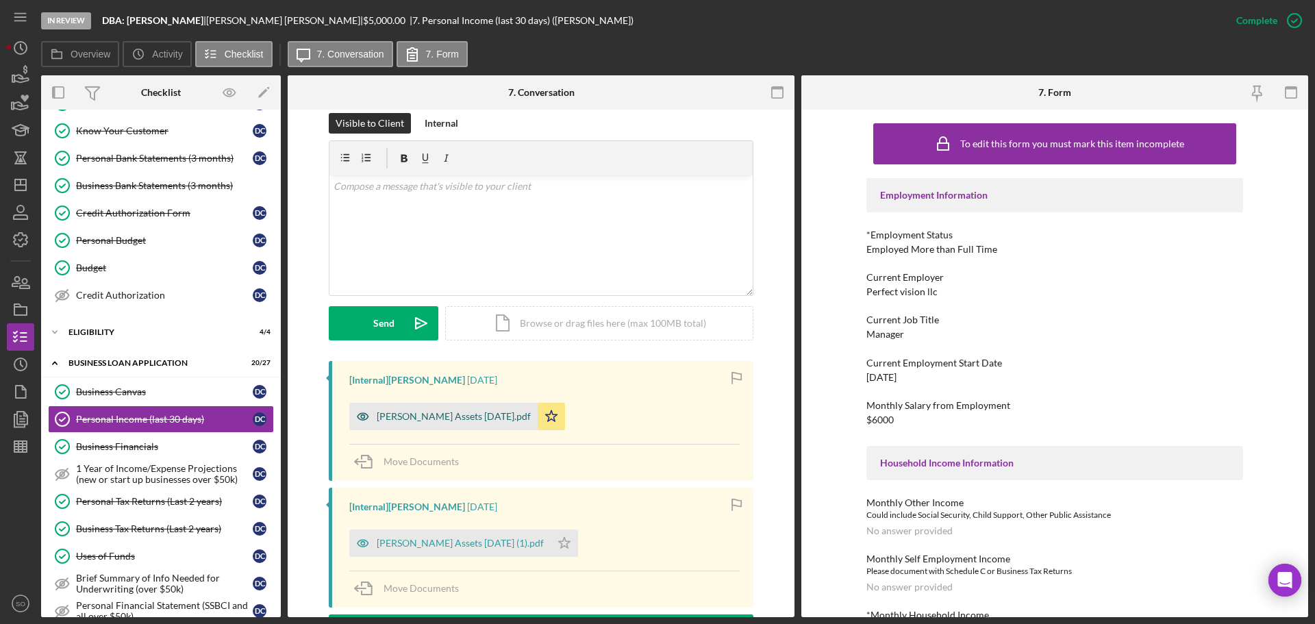
click at [466, 420] on div "Darnell Crutcher Assets 2025-08-12.pdf" at bounding box center [454, 416] width 154 height 11
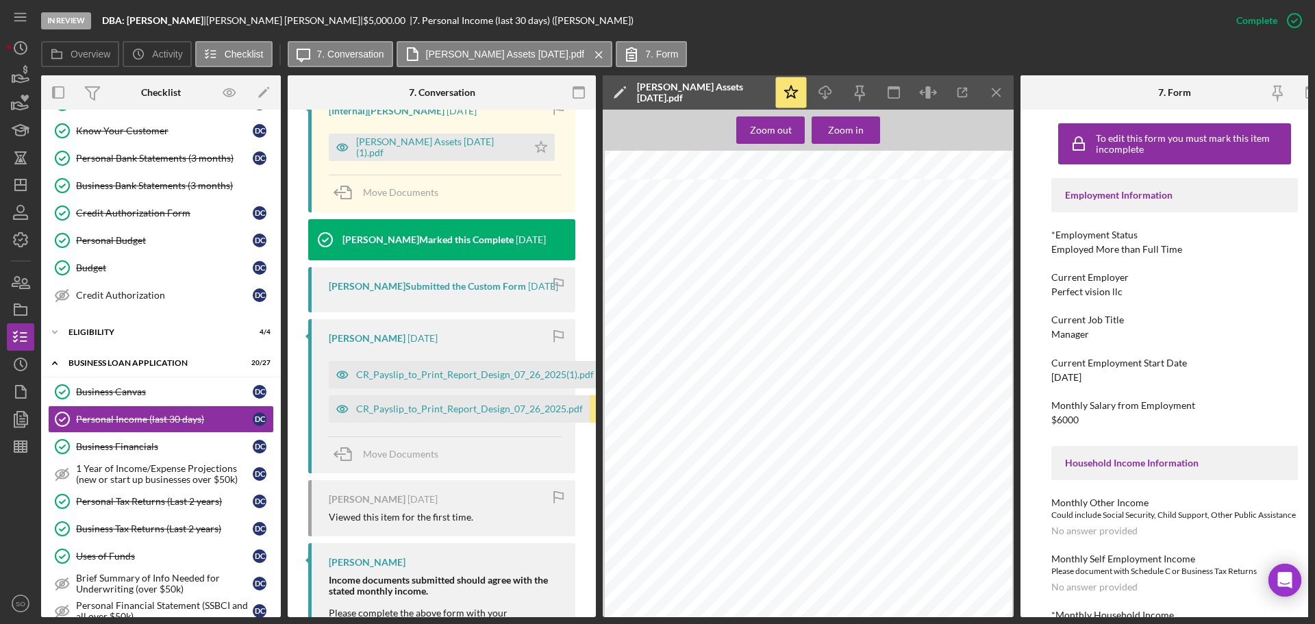
scroll to position [685, 0]
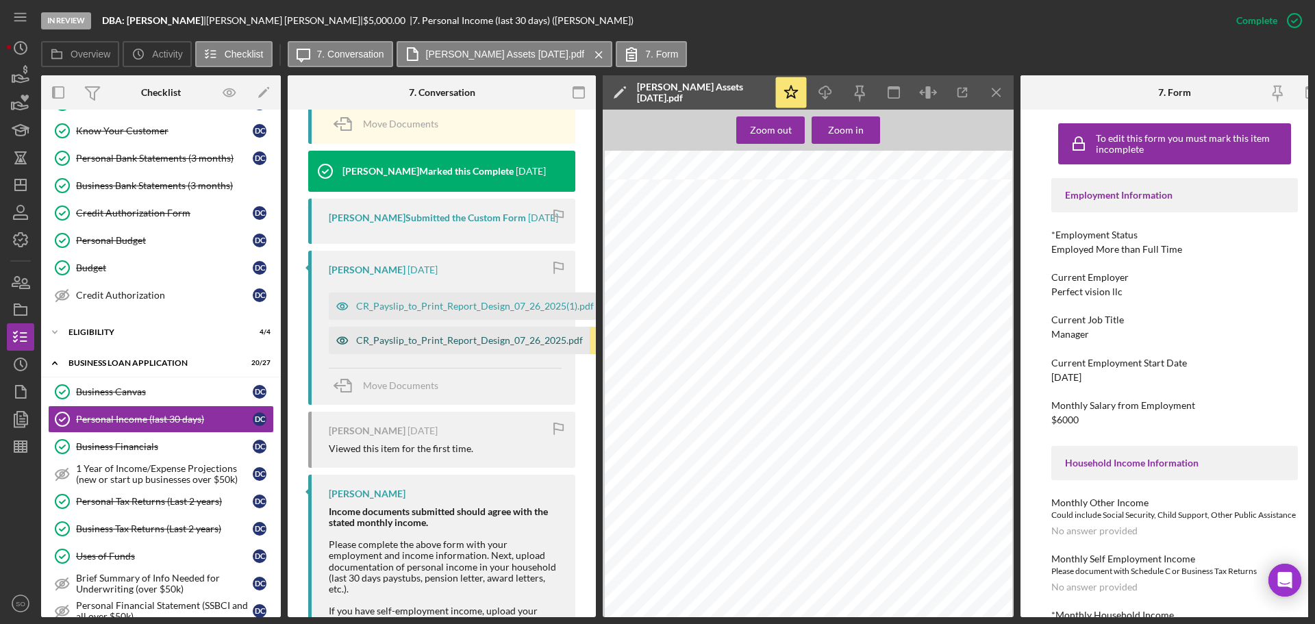
click at [438, 354] on div "CR_Payslip_to_Print_Report_Design_07_26_2025.pdf" at bounding box center [459, 340] width 261 height 27
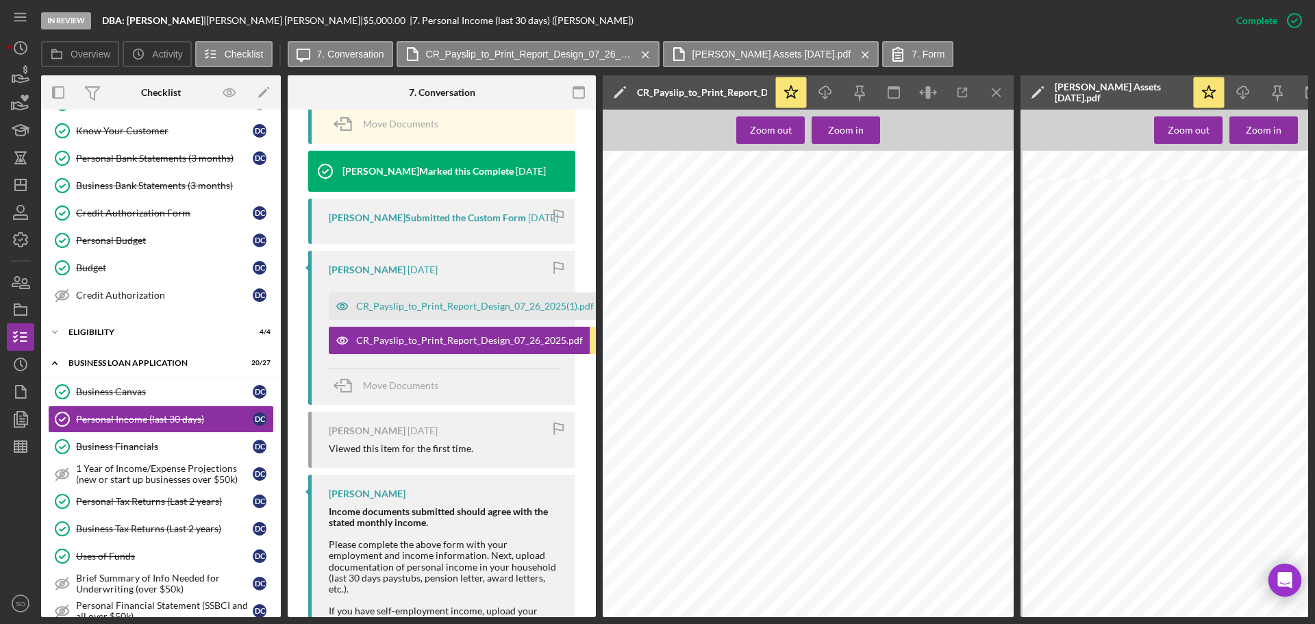
scroll to position [0, 18]
click at [127, 493] on link "Personal Tax Returns (Last 2 years) Personal Tax Returns (Last 2 years) D C" at bounding box center [161, 501] width 226 height 27
